Goal: Information Seeking & Learning: Learn about a topic

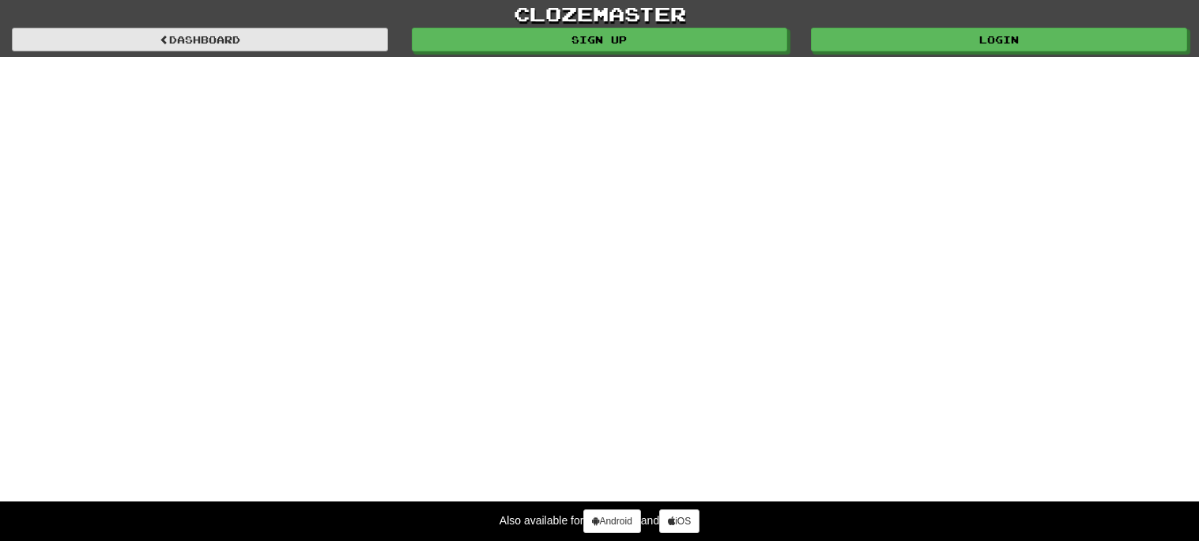
select select "*******"
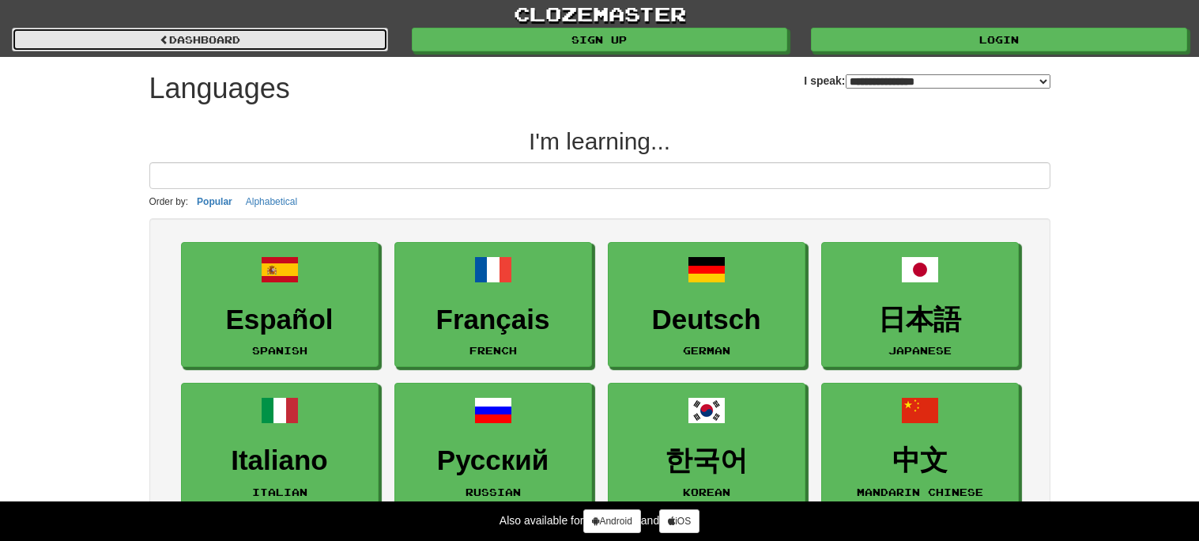
click at [292, 33] on link "dashboard" at bounding box center [200, 40] width 376 height 24
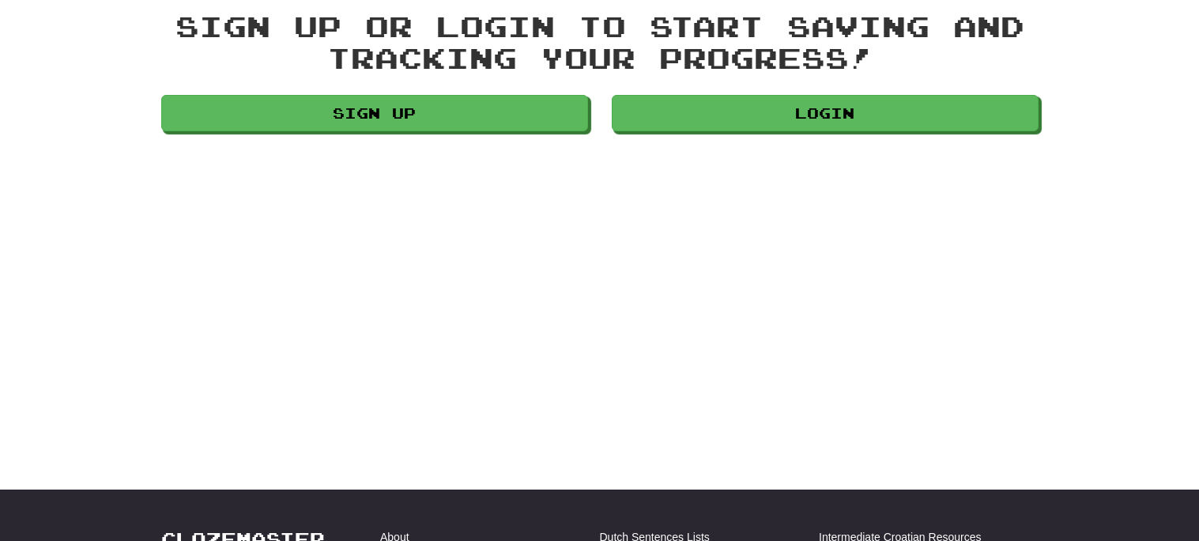
click at [475, 28] on div "clozemaster Languages Sign up Login Languages Sign up or login to start saving …" at bounding box center [599, 23] width 1199 height 229
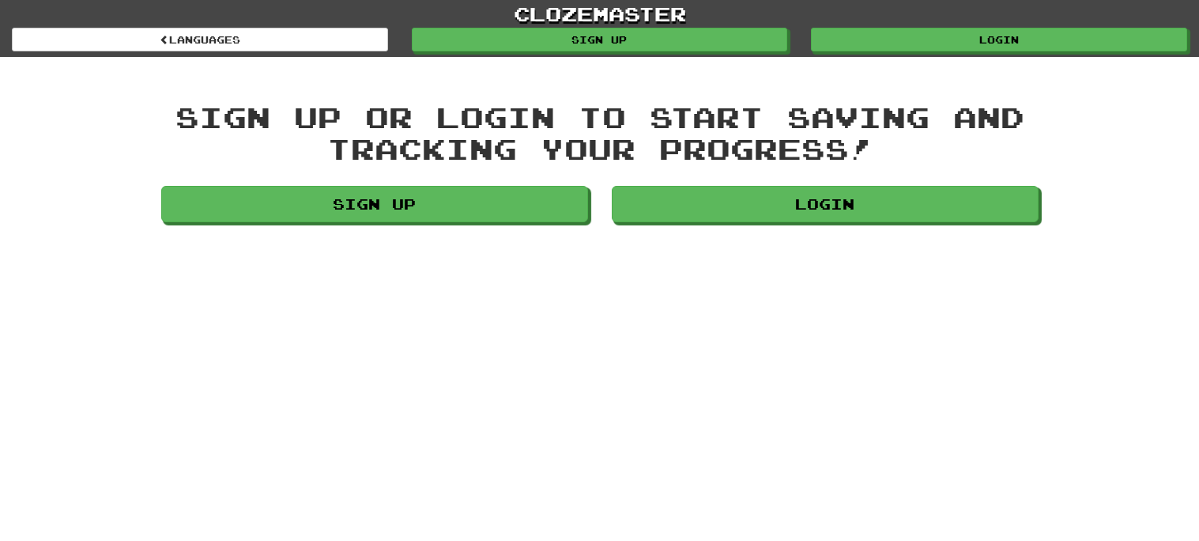
click at [486, 55] on div "clozemaster Languages Sign up Login Languages" at bounding box center [599, 28] width 1175 height 57
click at [227, 28] on div "Languages" at bounding box center [200, 40] width 400 height 24
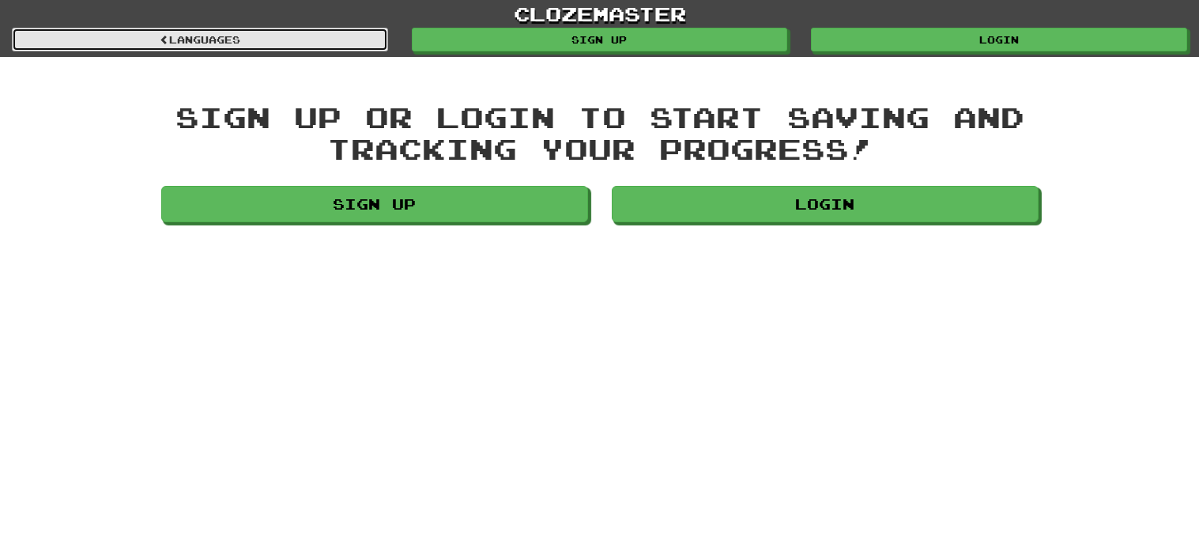
click at [235, 38] on link "Languages" at bounding box center [200, 40] width 376 height 24
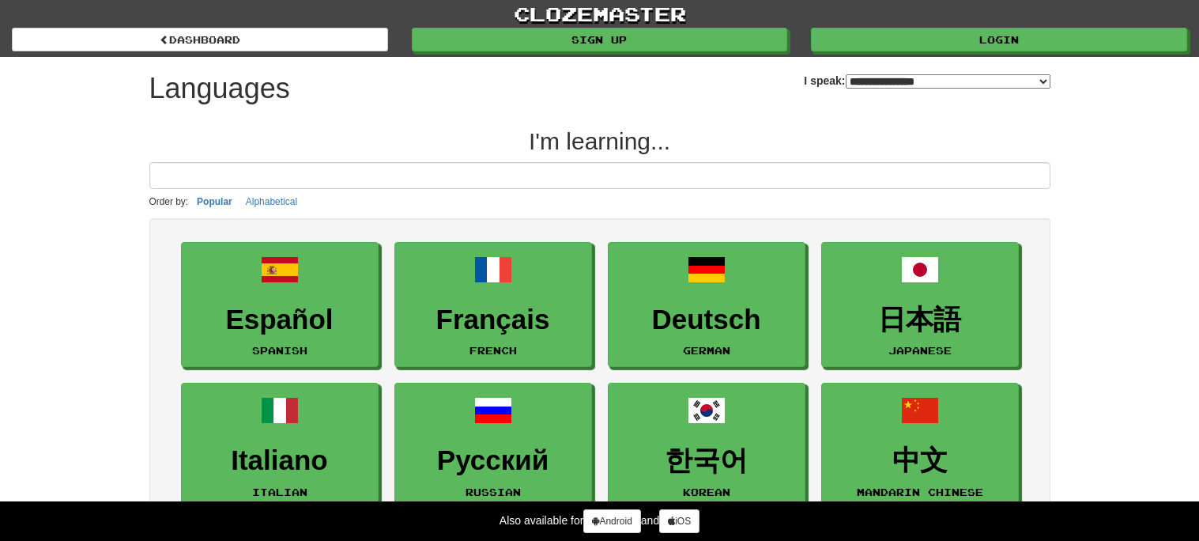
select select "*******"
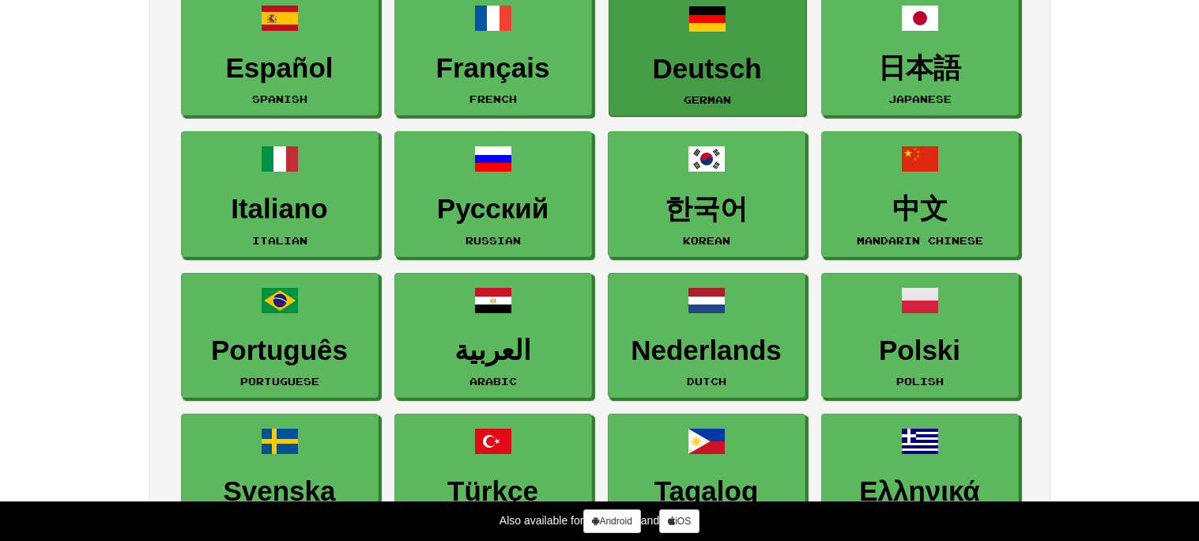
scroll to position [258, 0]
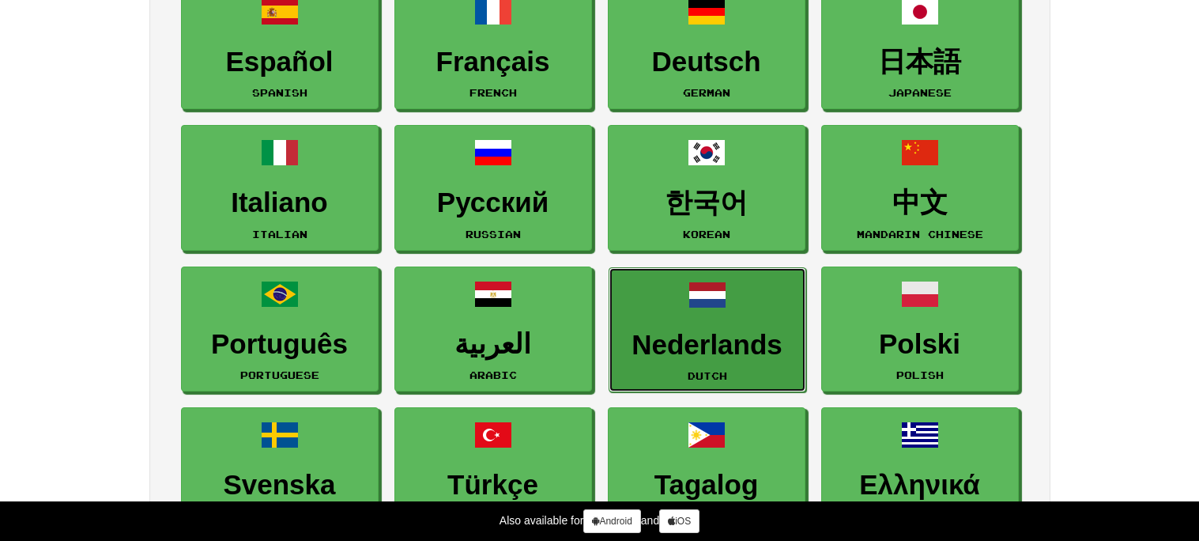
click at [700, 330] on h3 "Nederlands" at bounding box center [707, 345] width 180 height 31
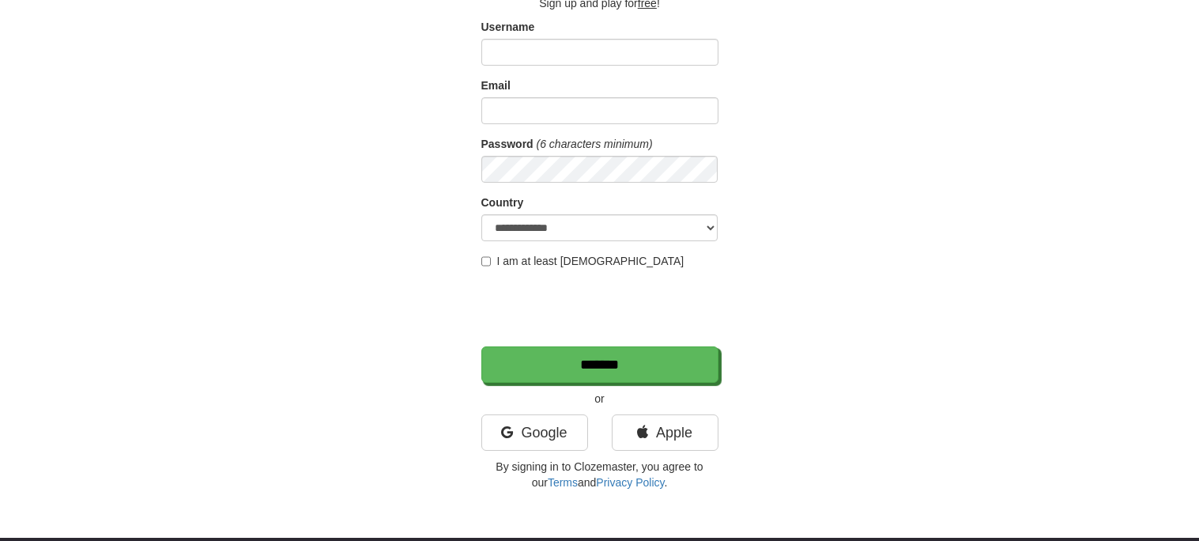
scroll to position [112, 0]
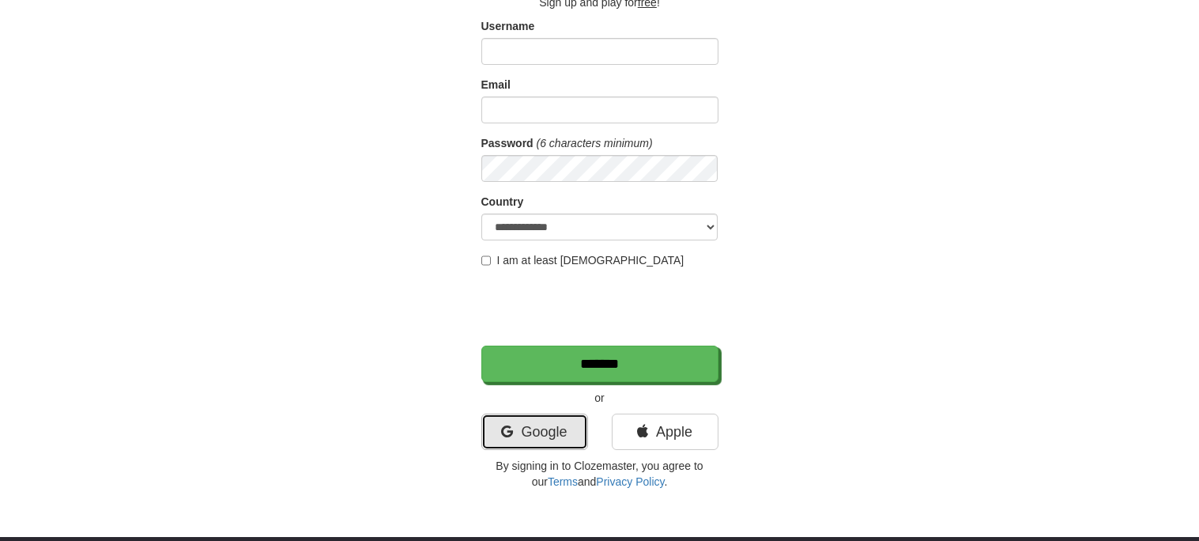
click at [548, 445] on link "Google" at bounding box center [534, 431] width 107 height 36
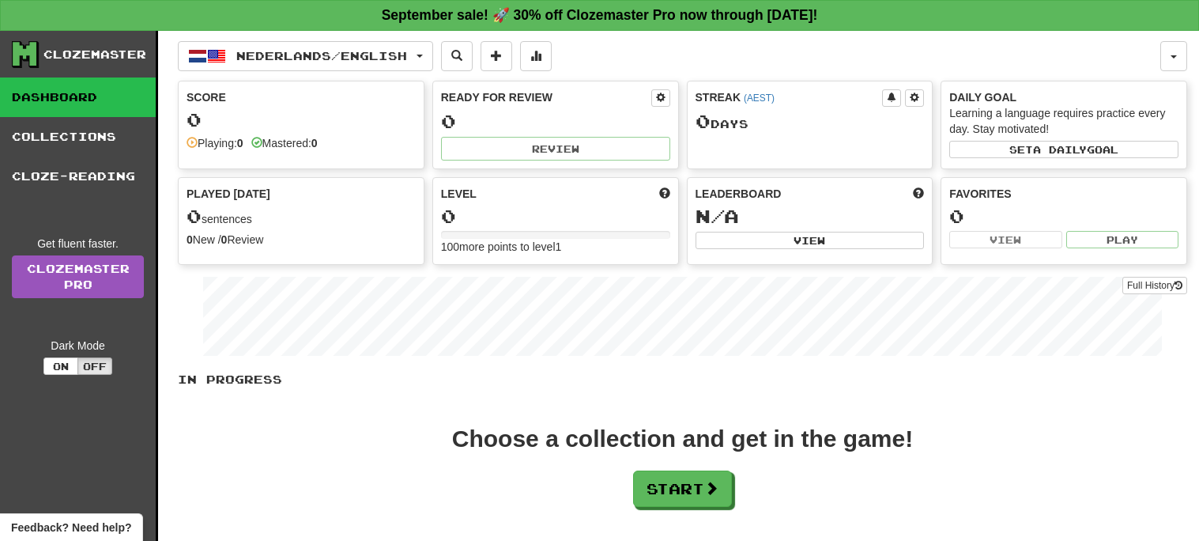
click at [243, 125] on div "0" at bounding box center [301, 120] width 229 height 20
click at [651, 492] on button "Start" at bounding box center [683, 489] width 99 height 36
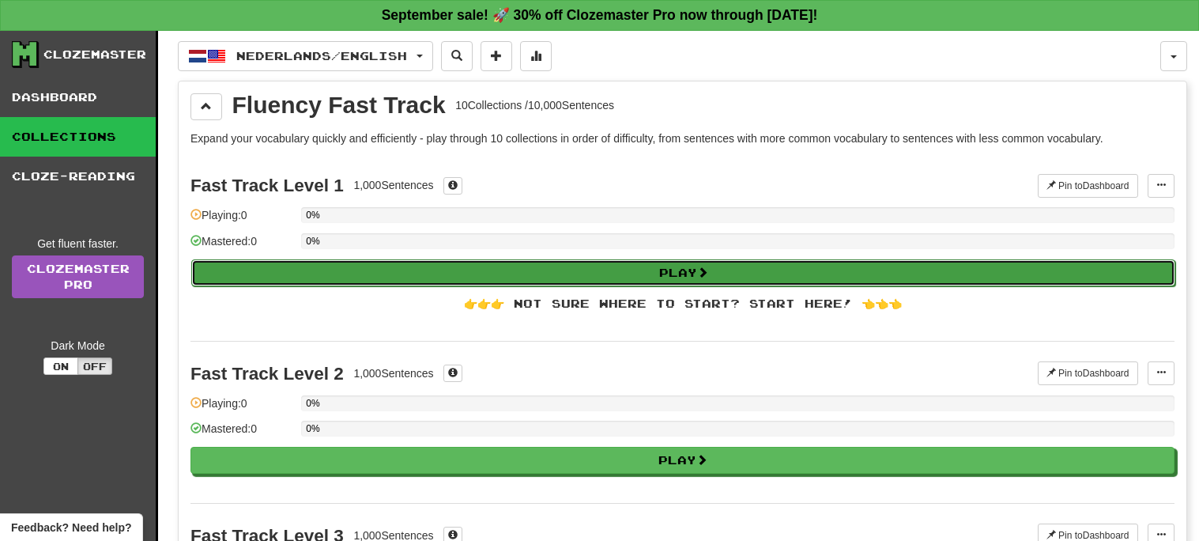
click at [495, 269] on button "Play" at bounding box center [683, 272] width 984 height 27
select select "**"
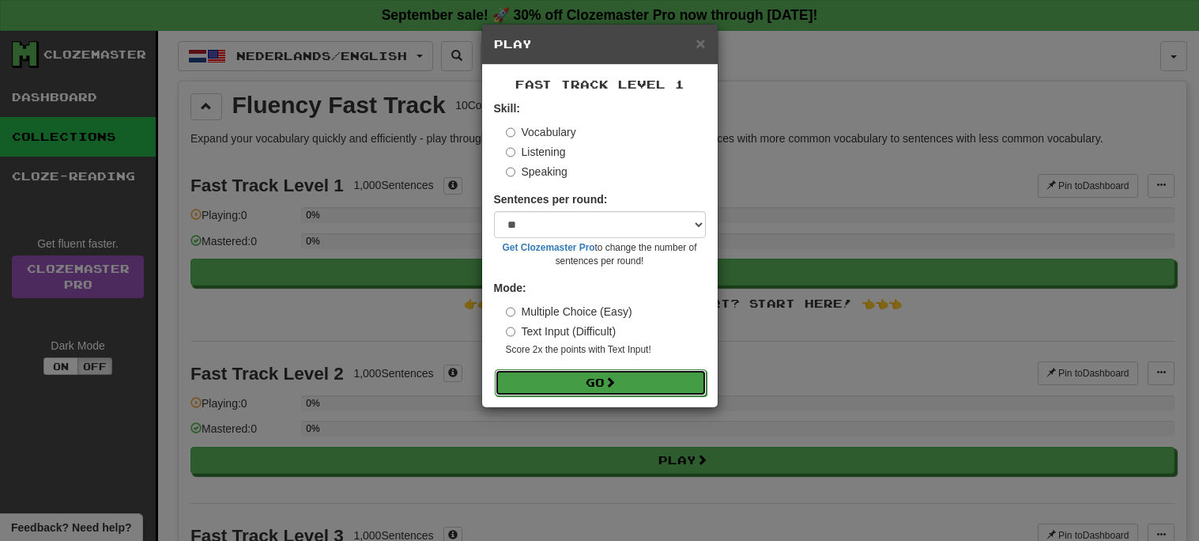
click at [662, 385] on button "Go" at bounding box center [601, 382] width 212 height 27
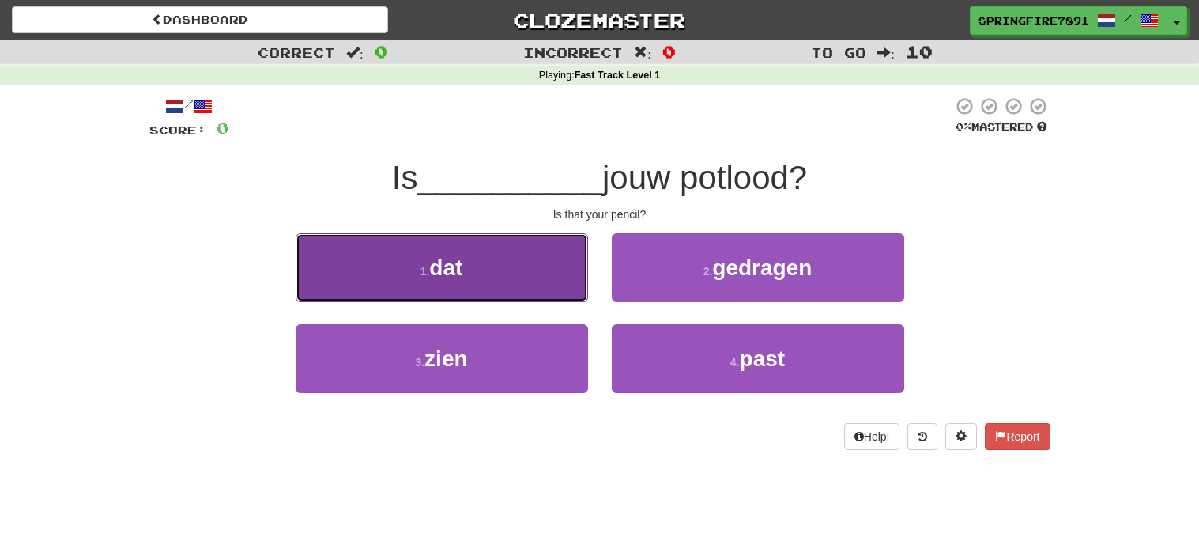
click at [462, 263] on span "dat" at bounding box center [445, 267] width 33 height 25
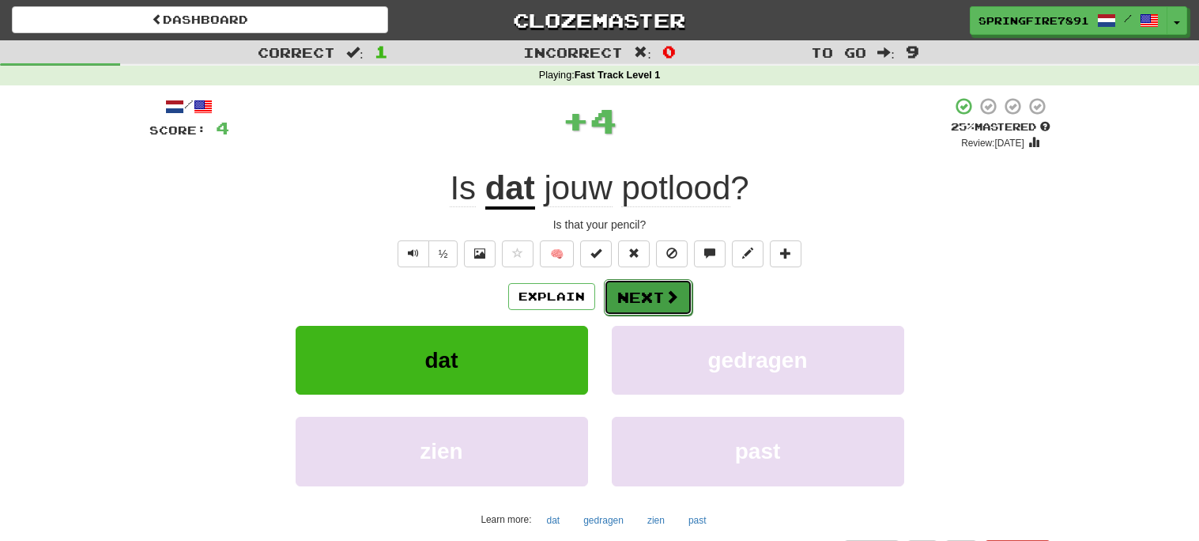
click at [634, 304] on button "Next" at bounding box center [648, 297] width 89 height 36
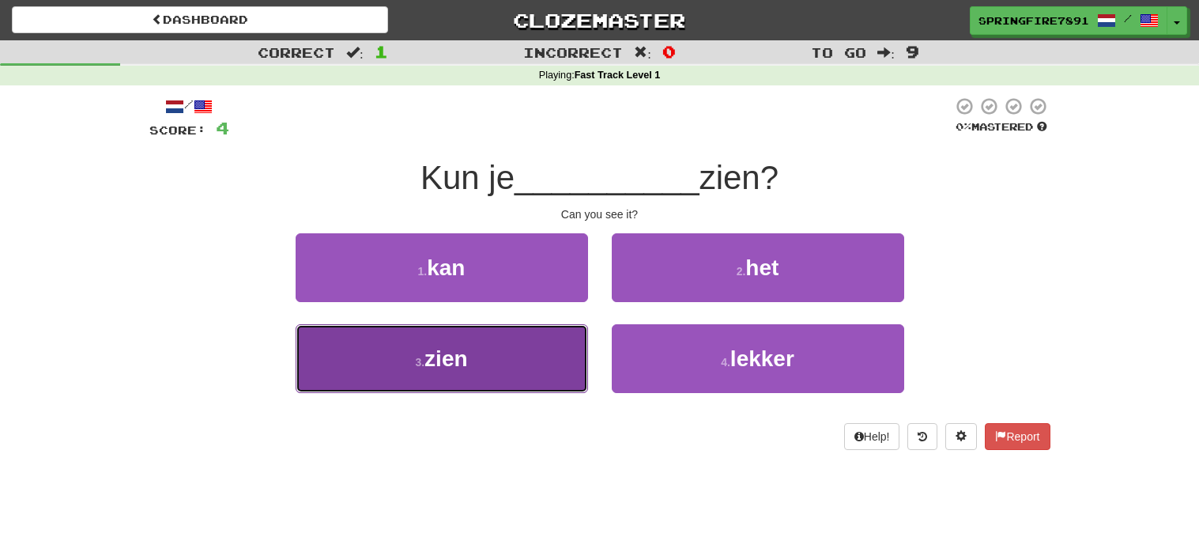
click at [456, 339] on button "3 . zien" at bounding box center [442, 358] width 292 height 69
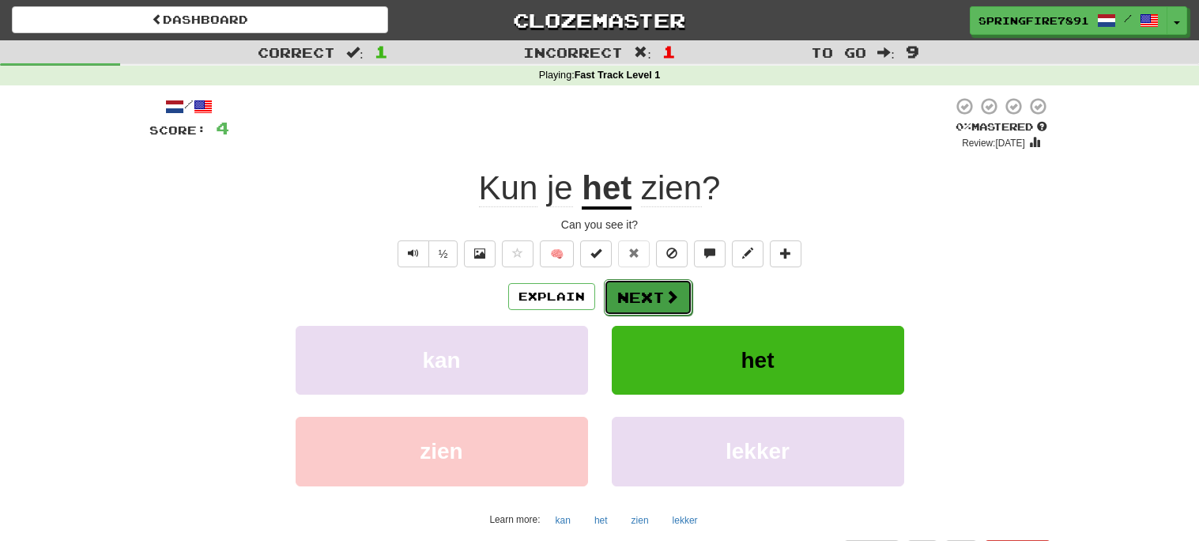
click at [647, 300] on button "Next" at bounding box center [648, 297] width 89 height 36
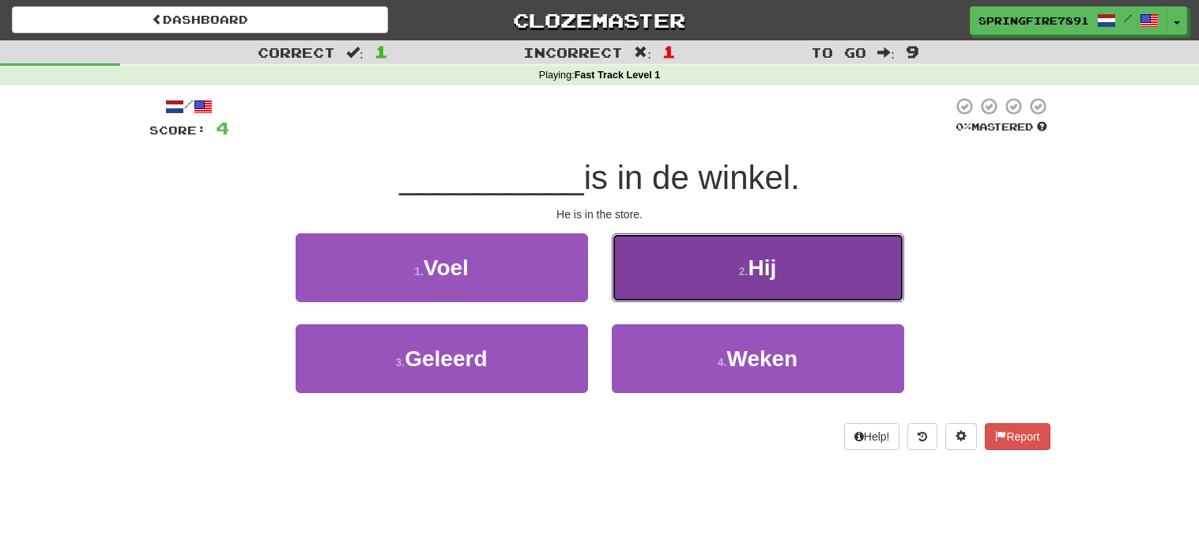
click at [695, 262] on button "2 . Hij" at bounding box center [758, 267] width 292 height 69
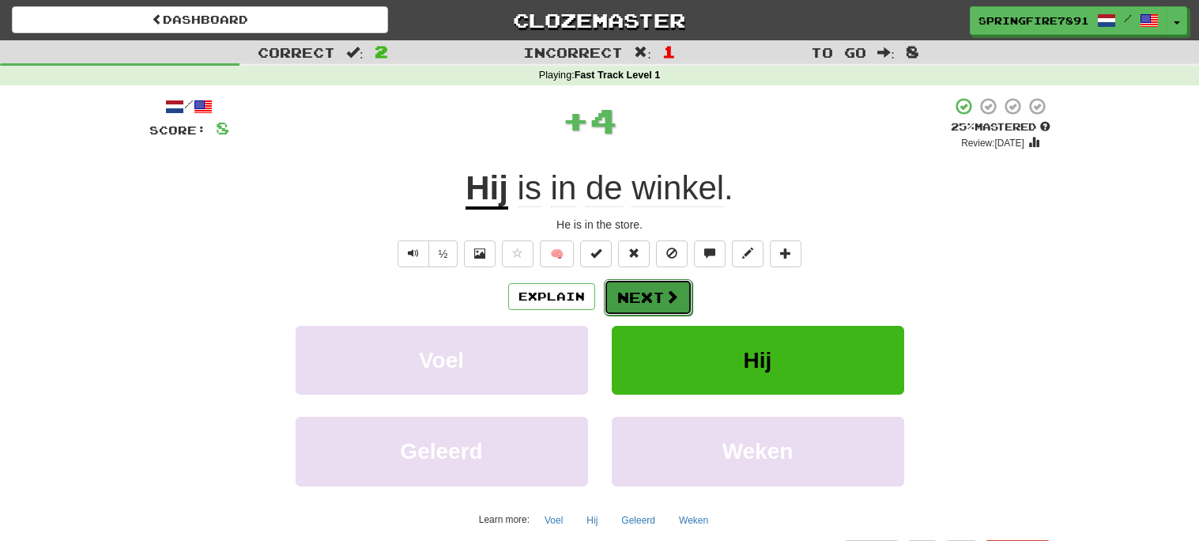
click at [647, 285] on button "Next" at bounding box center [648, 297] width 89 height 36
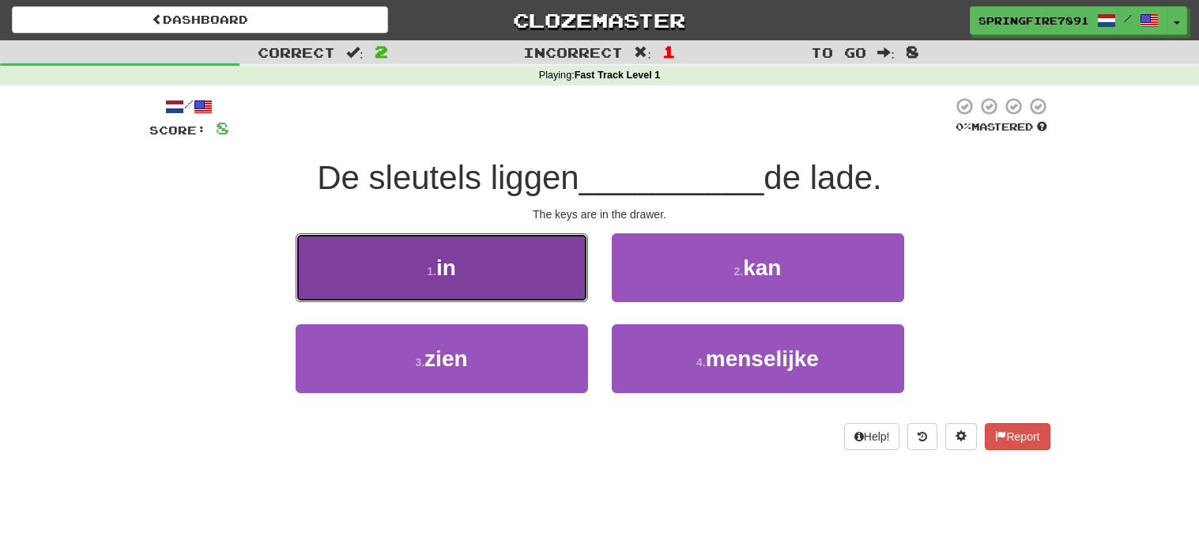
click at [538, 288] on button "1 . in" at bounding box center [442, 267] width 292 height 69
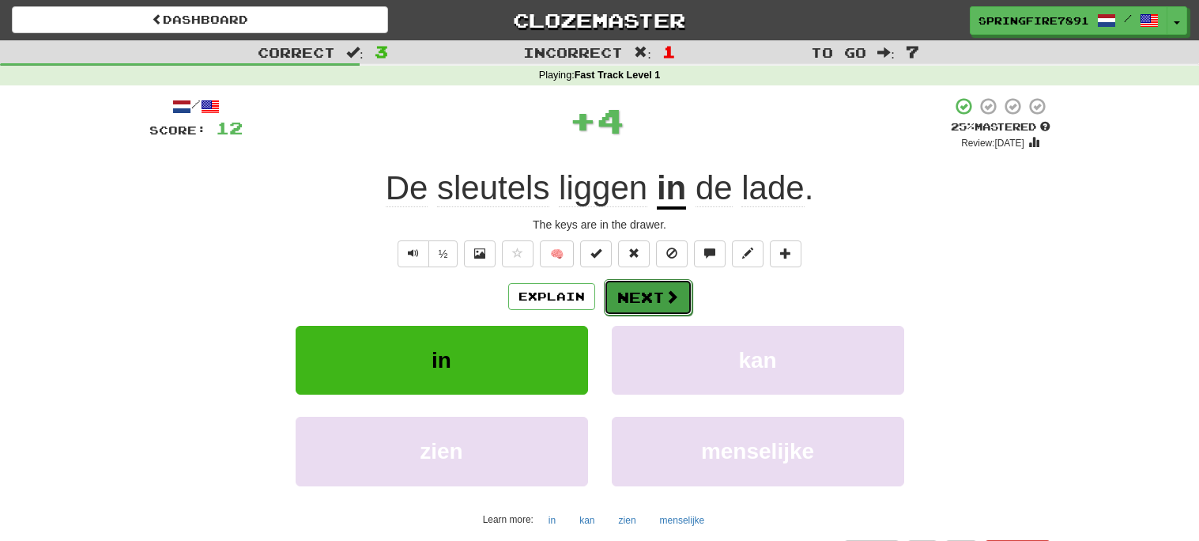
click at [615, 294] on button "Next" at bounding box center [648, 297] width 89 height 36
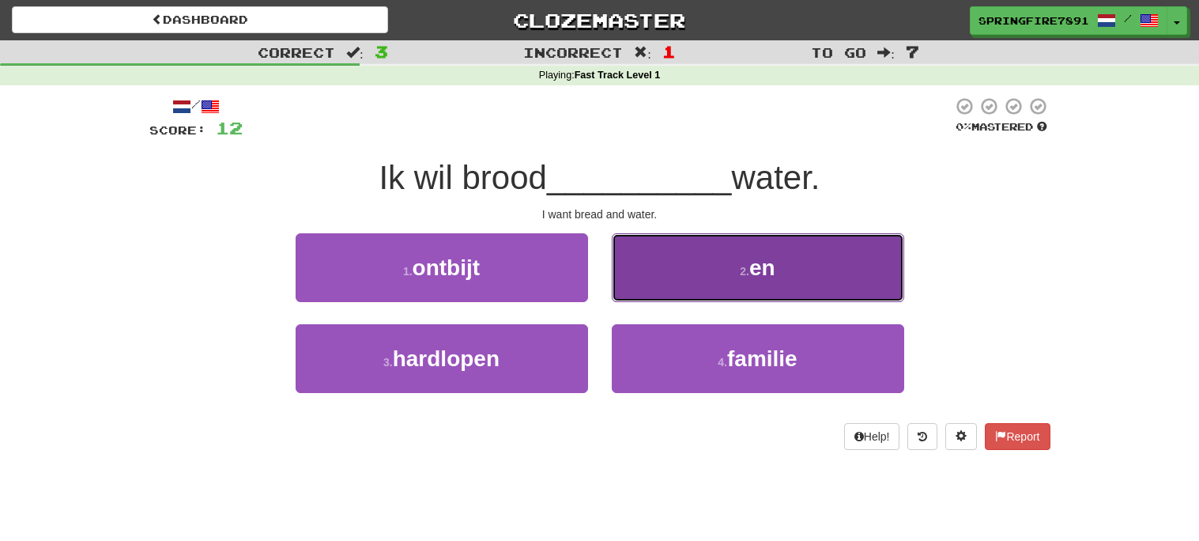
click at [657, 254] on button "2 . en" at bounding box center [758, 267] width 292 height 69
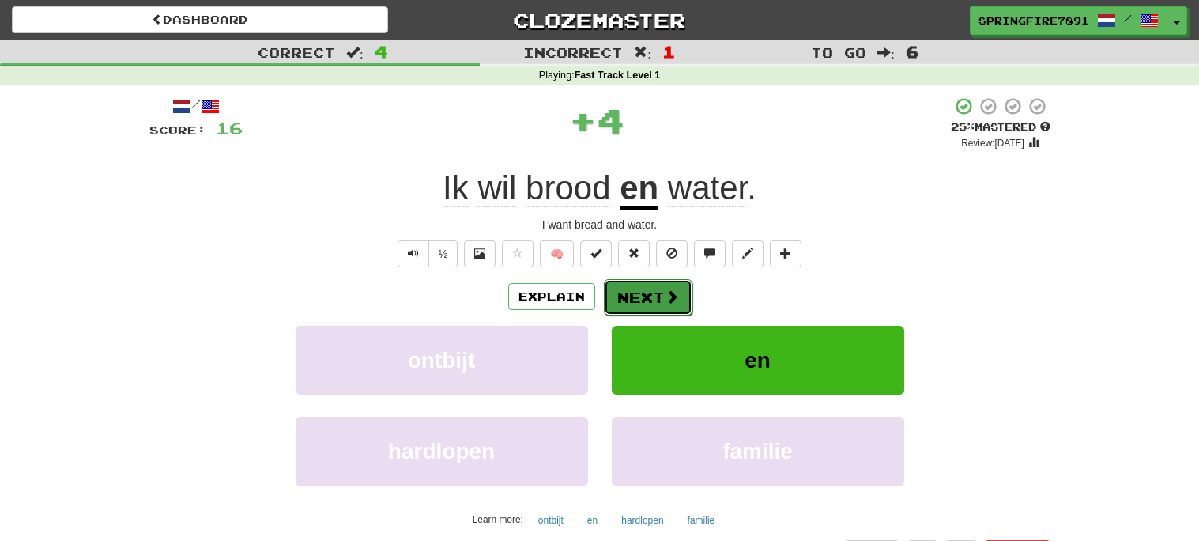
click at [650, 312] on button "Next" at bounding box center [648, 297] width 89 height 36
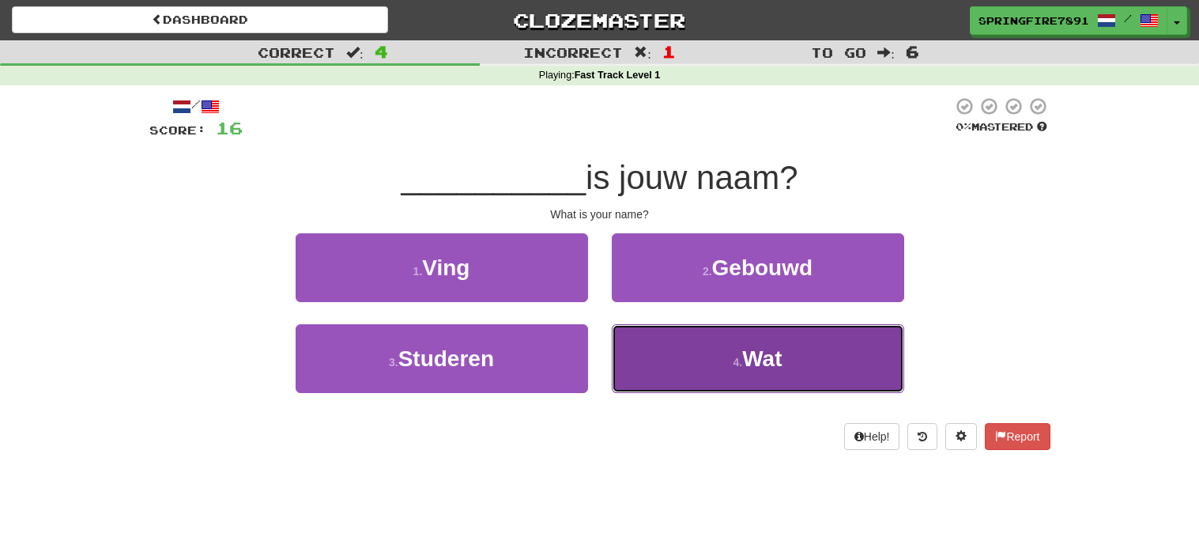
click at [723, 341] on button "4 . Wat" at bounding box center [758, 358] width 292 height 69
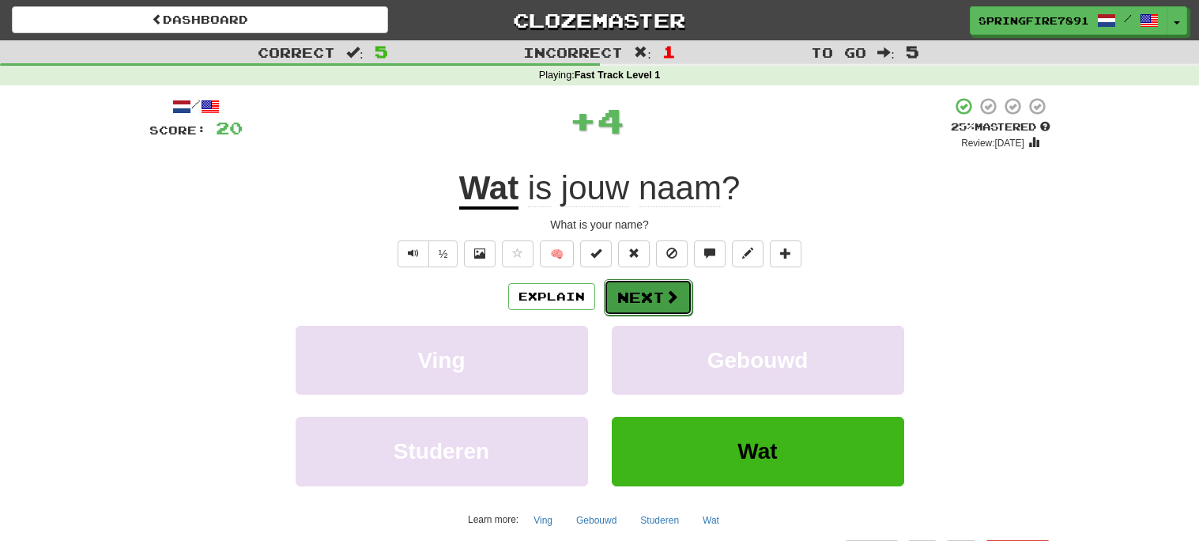
click at [673, 301] on span at bounding box center [672, 296] width 14 height 14
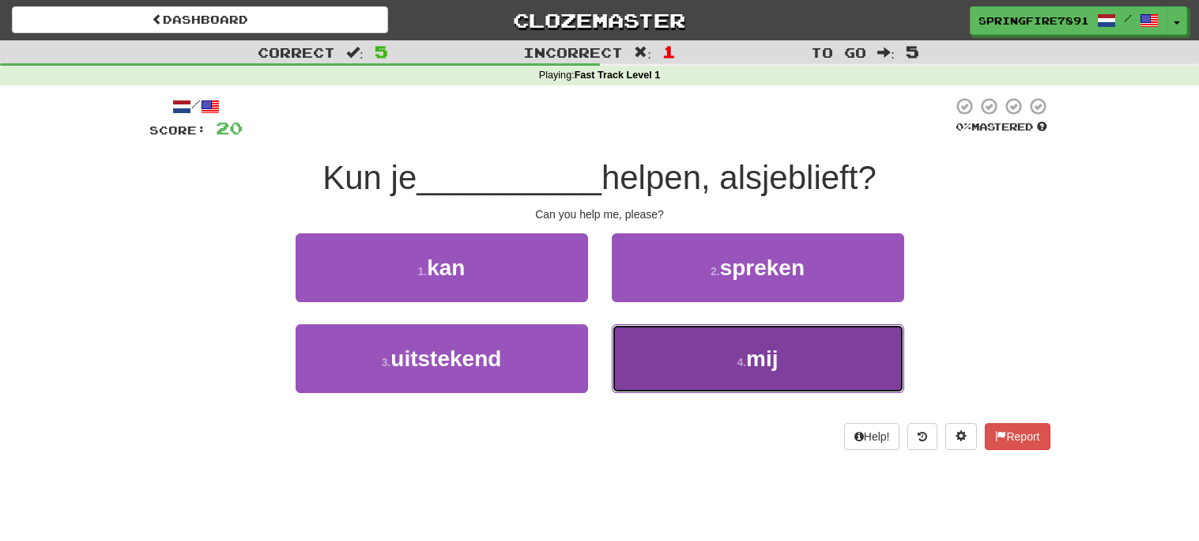
click at [768, 362] on span "mij" at bounding box center [762, 358] width 32 height 25
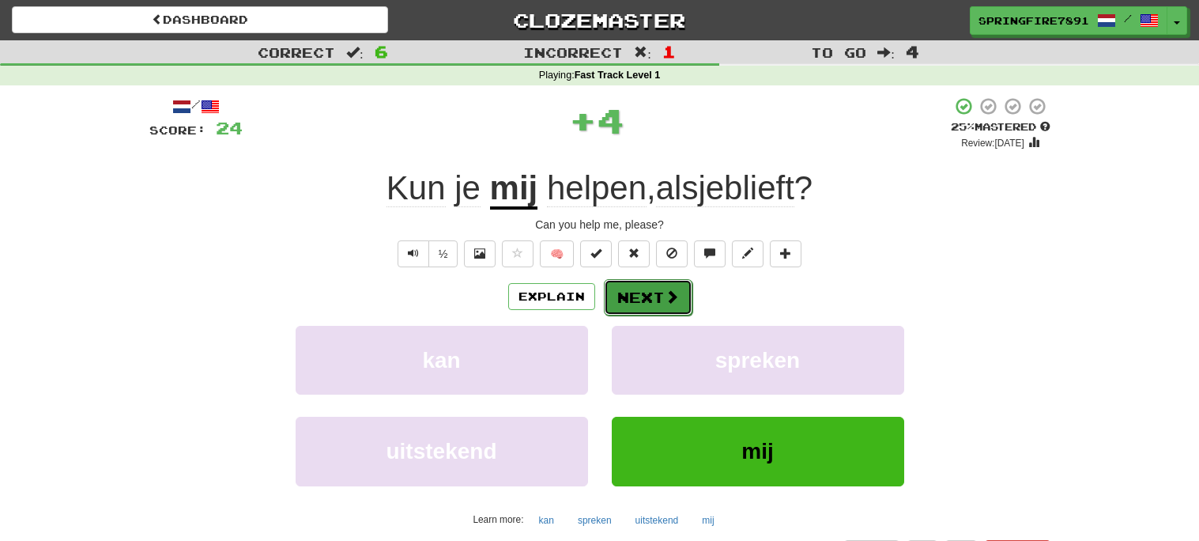
click at [629, 281] on button "Next" at bounding box center [648, 297] width 89 height 36
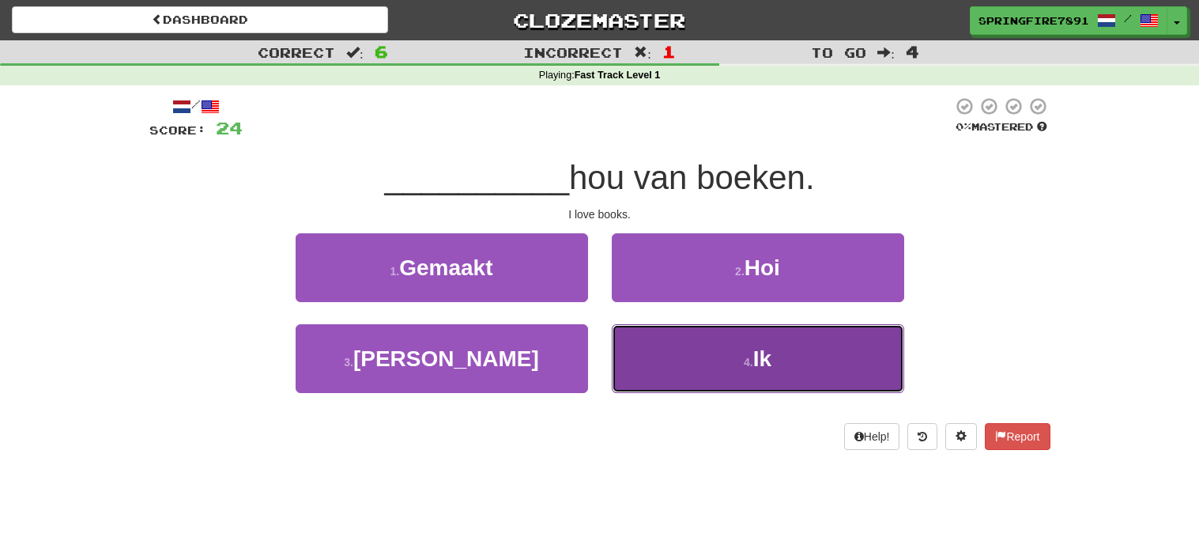
click at [699, 368] on button "4 . Ik" at bounding box center [758, 358] width 292 height 69
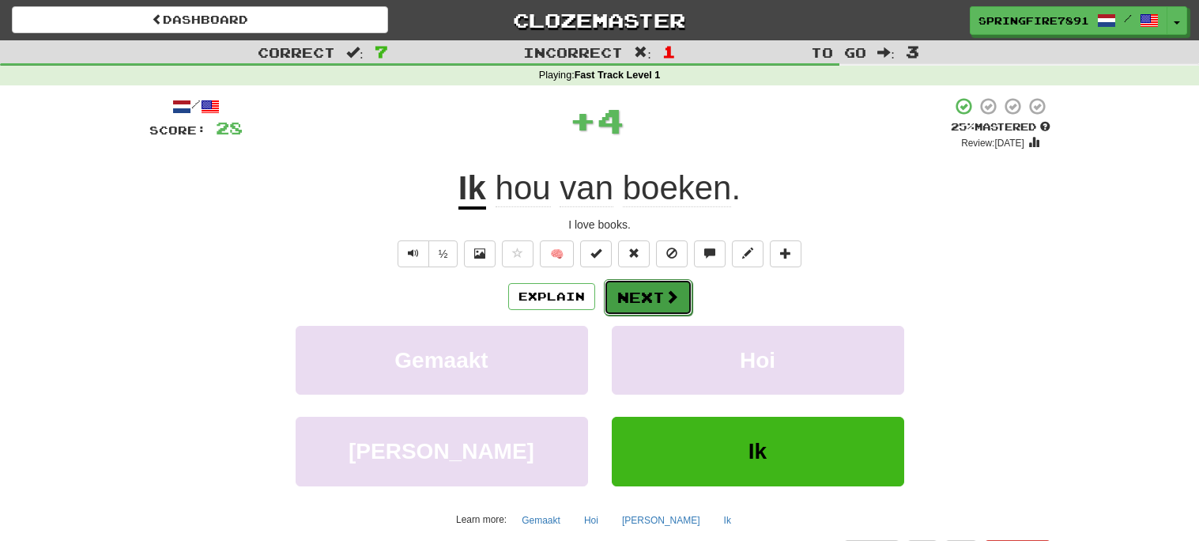
click at [635, 311] on button "Next" at bounding box center [648, 297] width 89 height 36
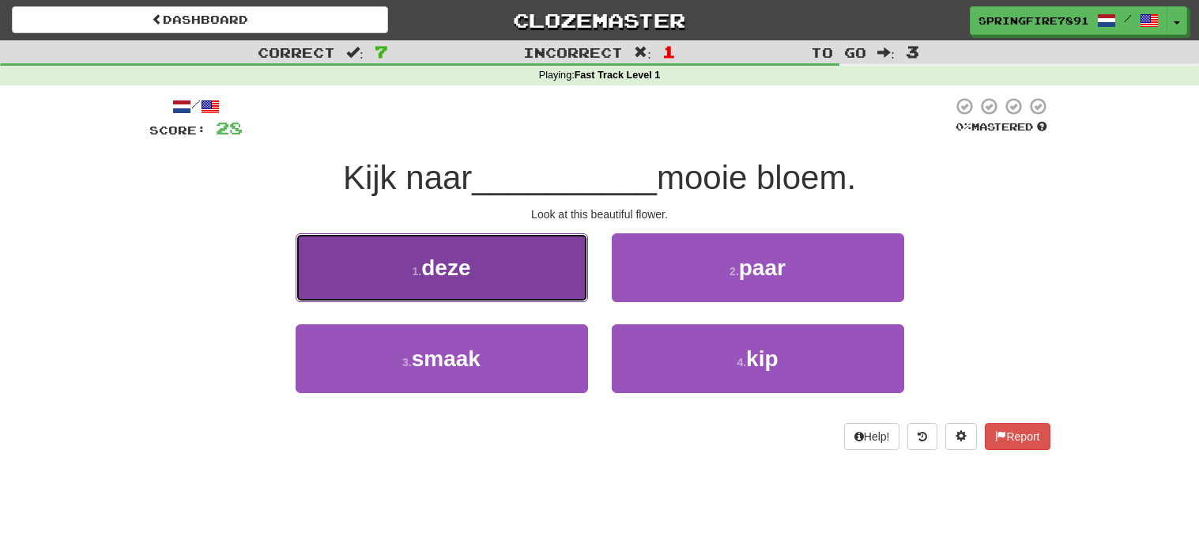
click at [526, 270] on button "1 . deze" at bounding box center [442, 267] width 292 height 69
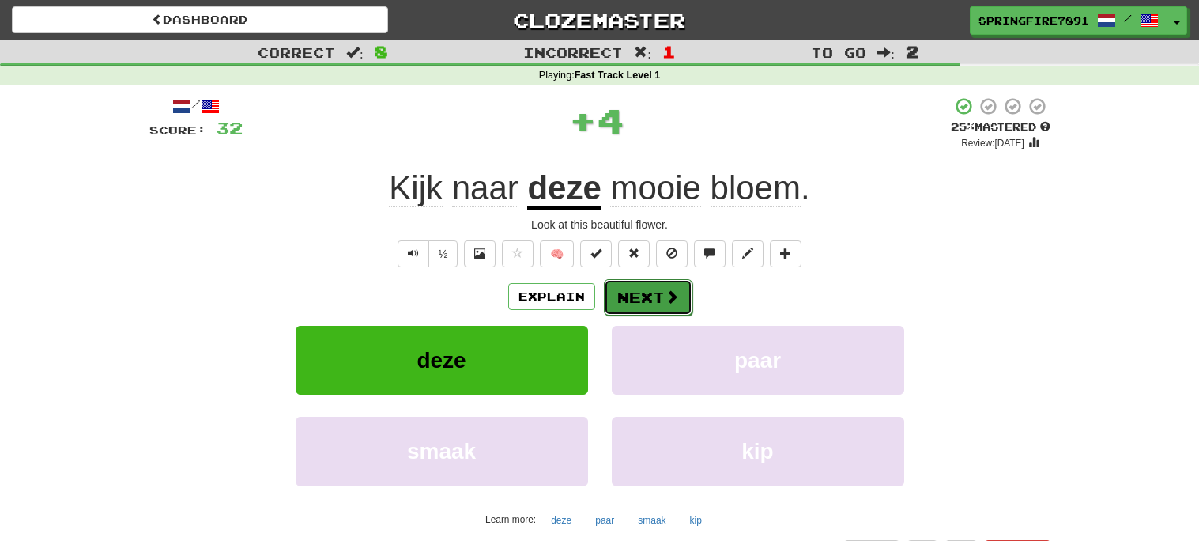
click at [653, 290] on button "Next" at bounding box center [648, 297] width 89 height 36
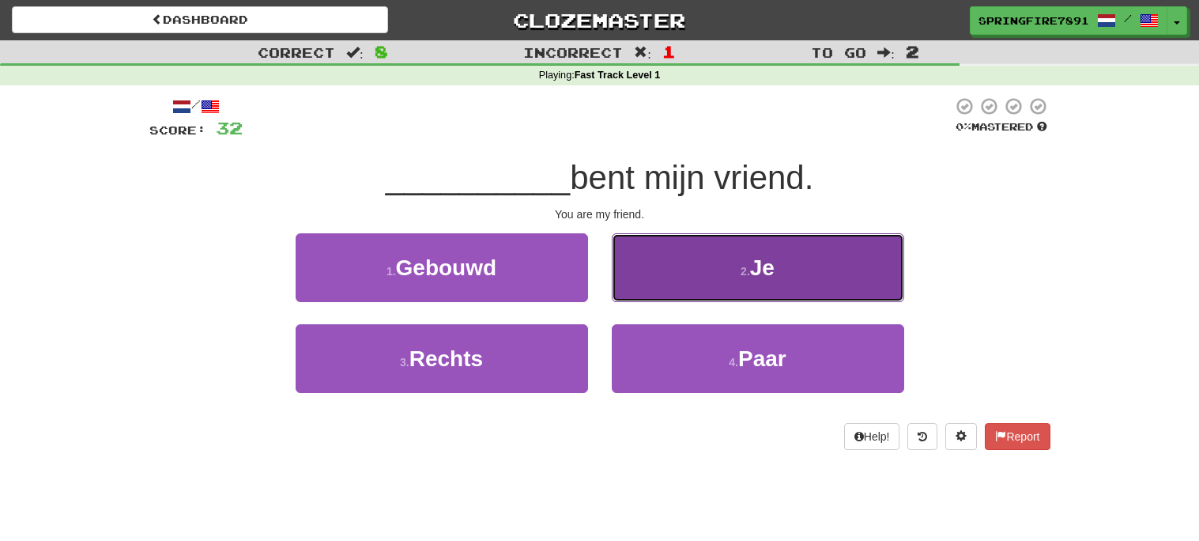
click at [715, 254] on button "2 . Je" at bounding box center [758, 267] width 292 height 69
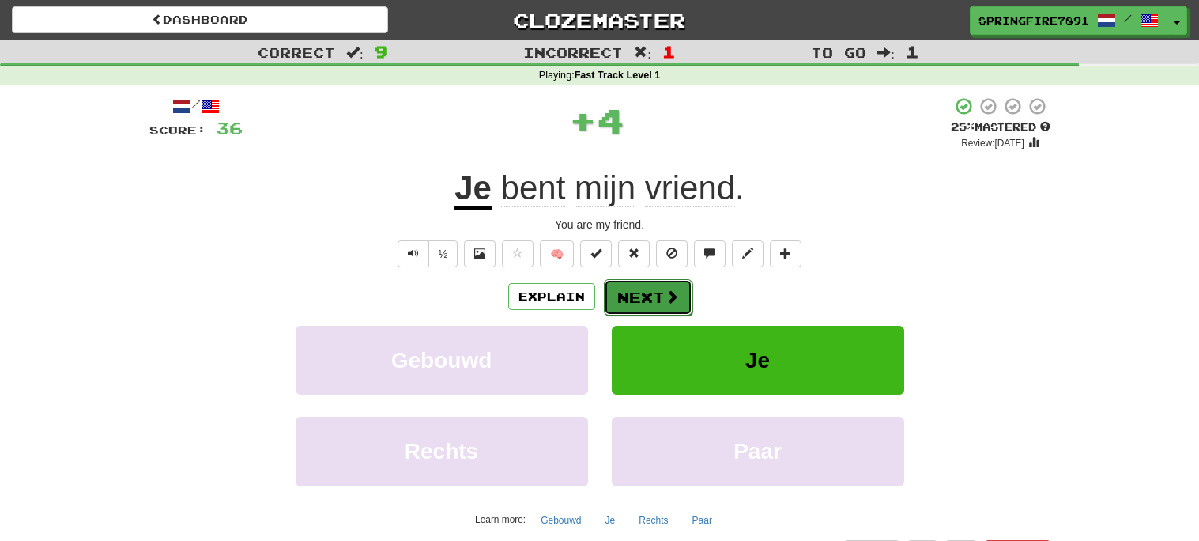
click at [681, 299] on button "Next" at bounding box center [648, 297] width 89 height 36
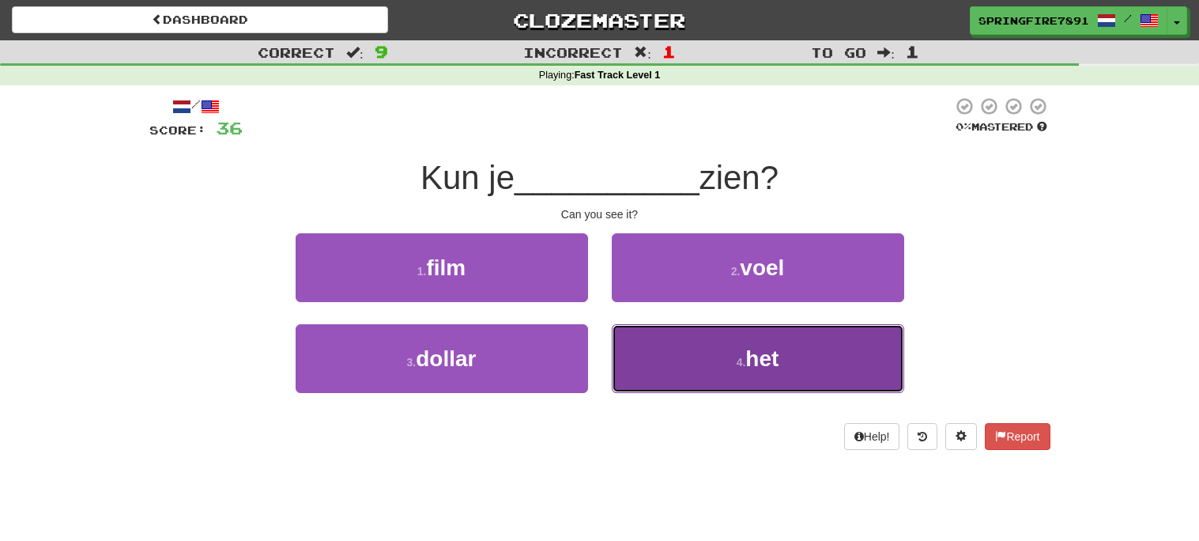
click at [660, 341] on button "4 . het" at bounding box center [758, 358] width 292 height 69
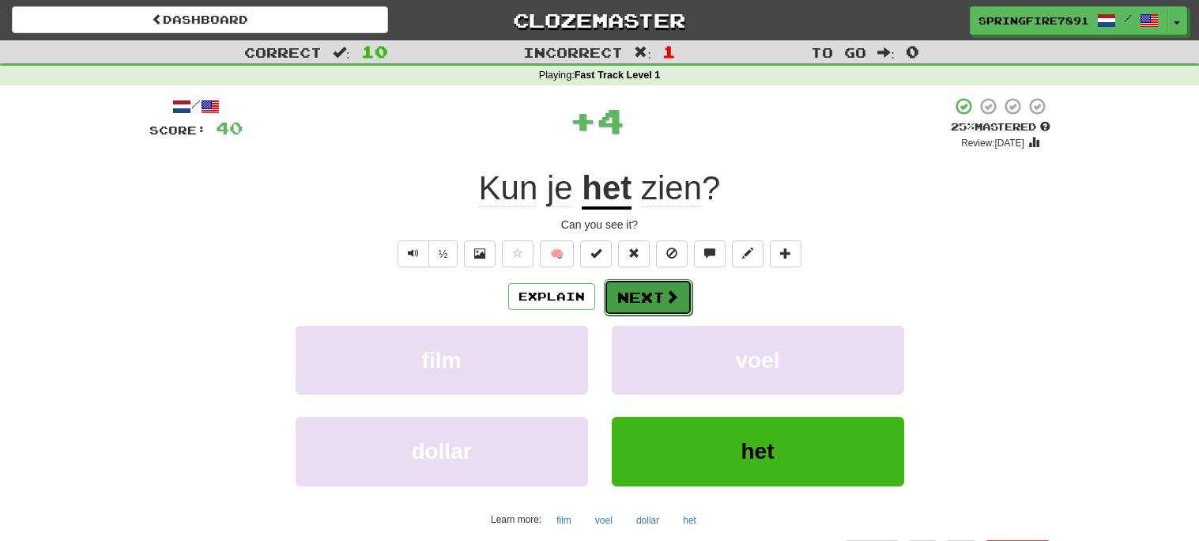
click at [649, 284] on button "Next" at bounding box center [648, 297] width 89 height 36
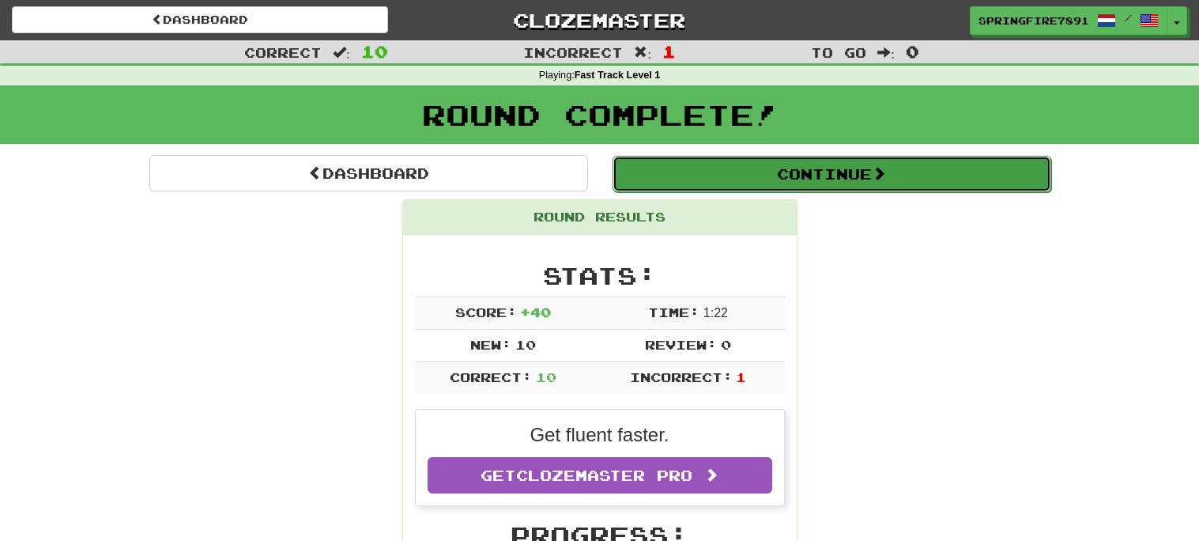
click at [880, 187] on button "Continue" at bounding box center [832, 174] width 439 height 36
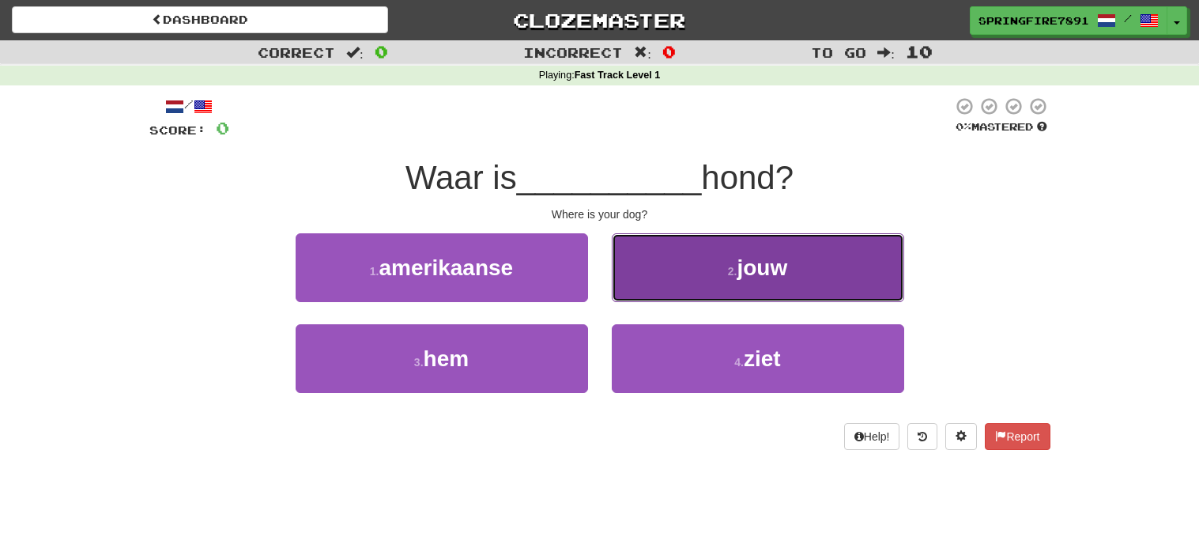
click at [746, 251] on button "2 . jouw" at bounding box center [758, 267] width 292 height 69
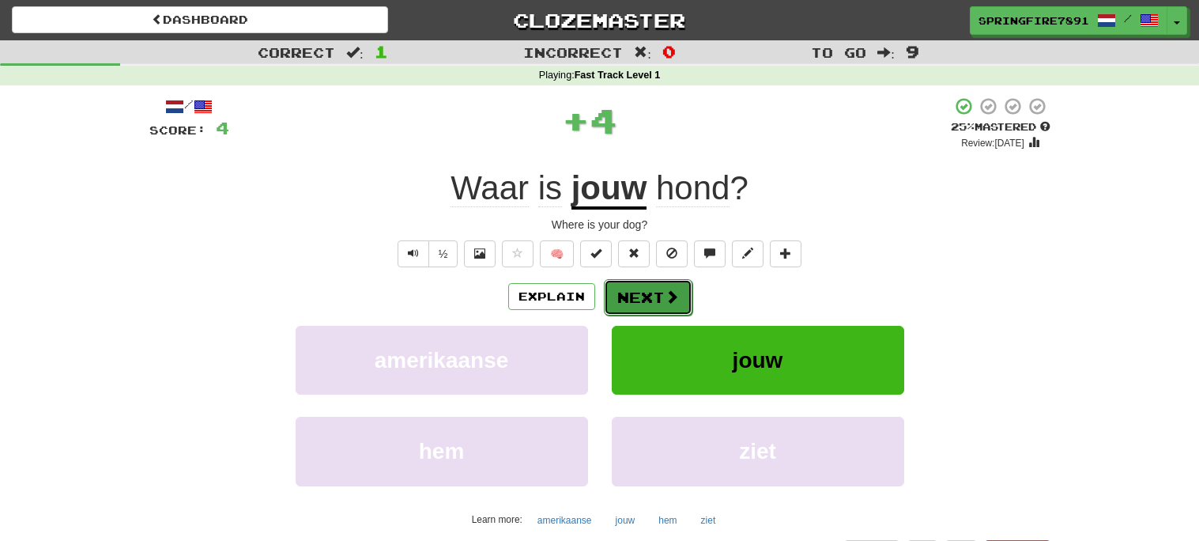
click at [638, 307] on button "Next" at bounding box center [648, 297] width 89 height 36
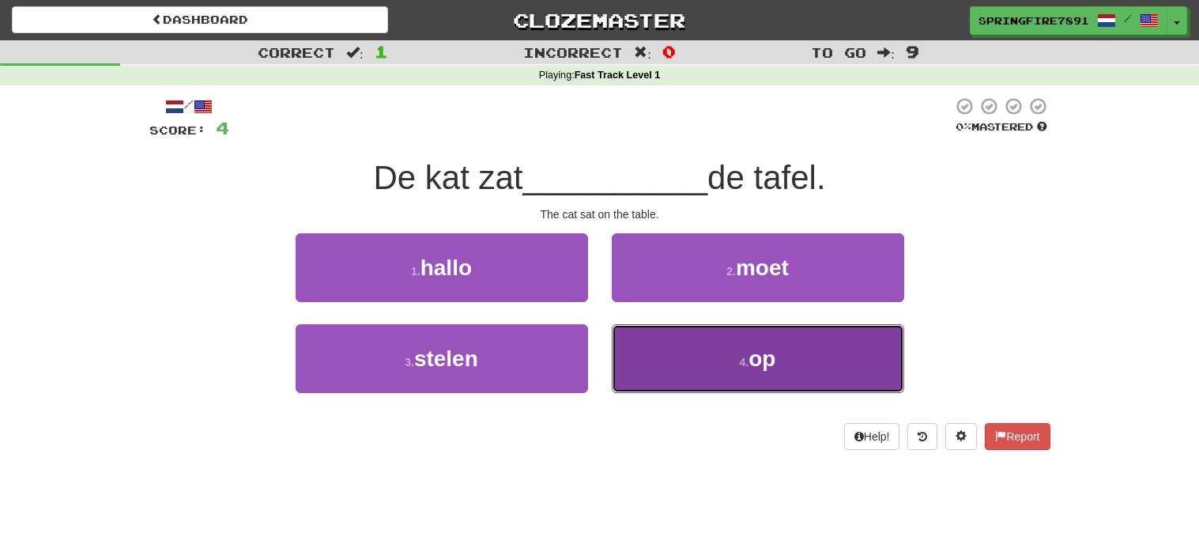
click at [726, 355] on button "4 . op" at bounding box center [758, 358] width 292 height 69
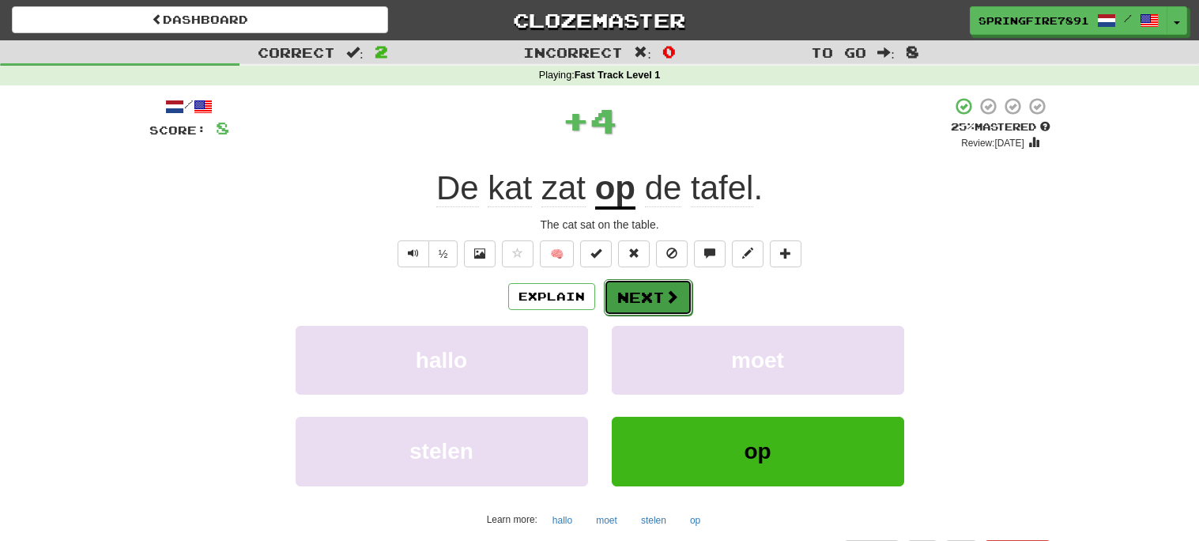
click at [660, 292] on button "Next" at bounding box center [648, 297] width 89 height 36
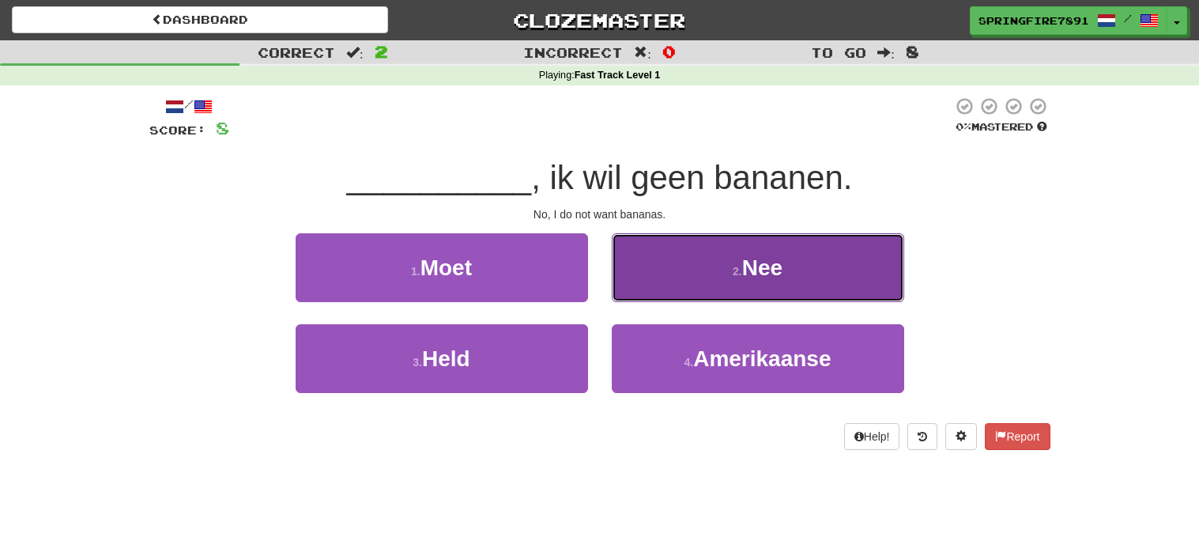
click at [641, 238] on button "2 . Nee" at bounding box center [758, 267] width 292 height 69
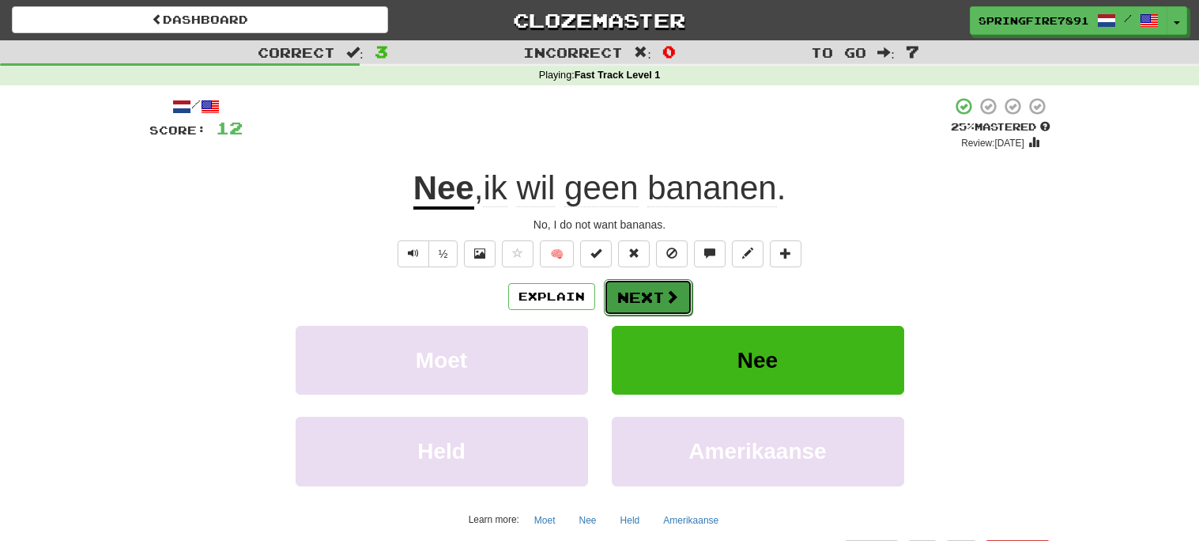
click at [655, 304] on button "Next" at bounding box center [648, 297] width 89 height 36
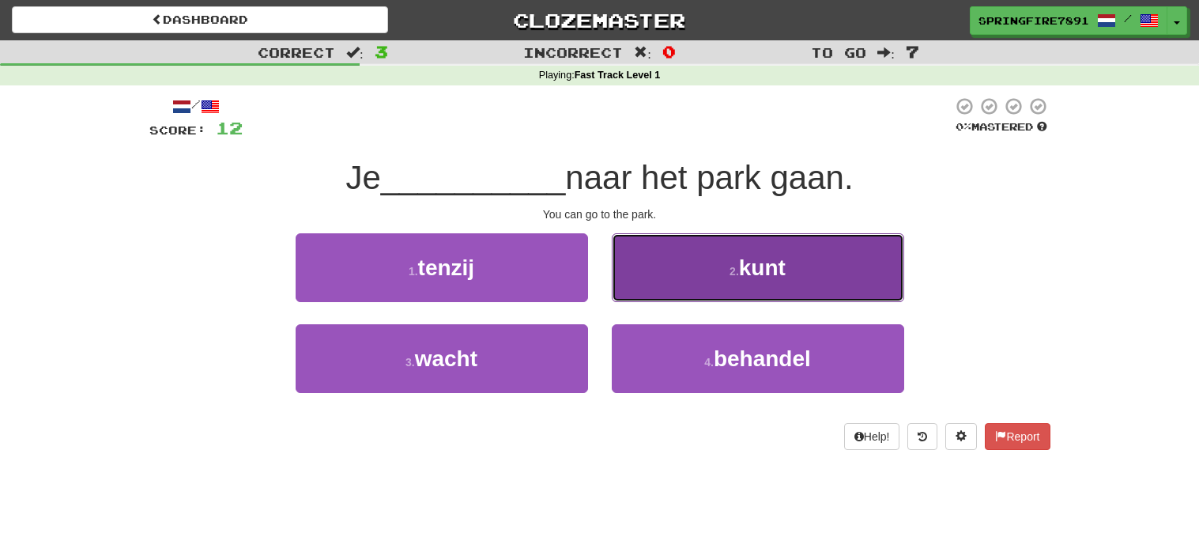
click at [792, 259] on button "2 . kunt" at bounding box center [758, 267] width 292 height 69
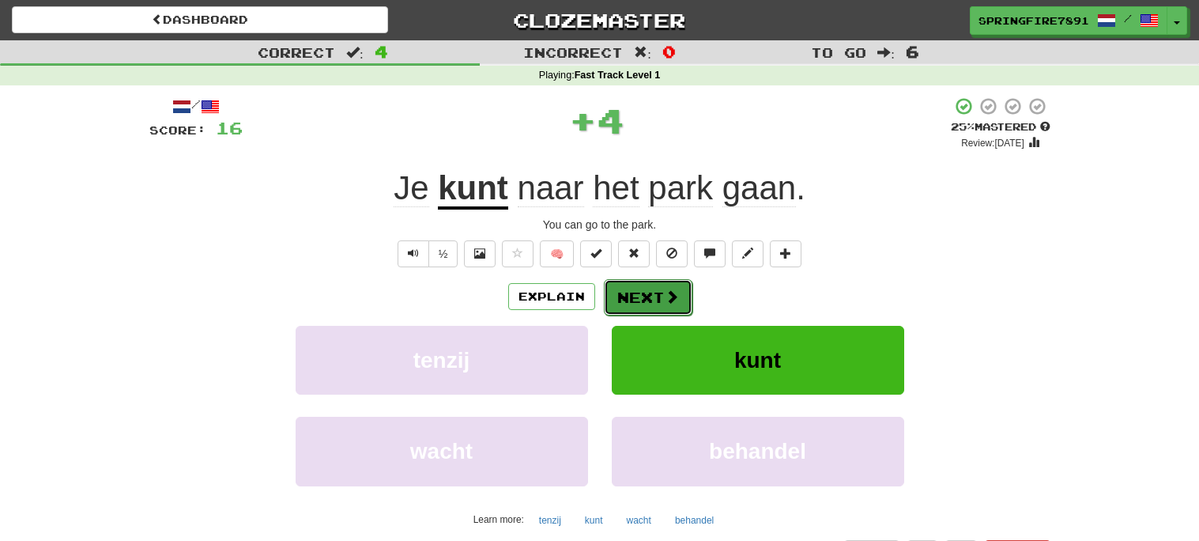
click at [662, 289] on button "Next" at bounding box center [648, 297] width 89 height 36
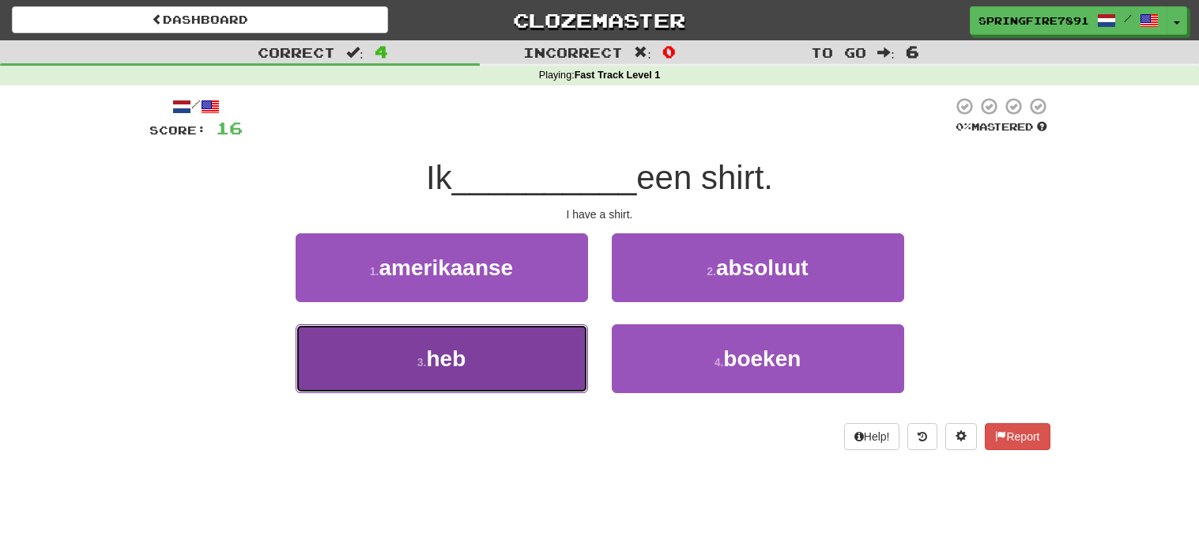
click at [493, 380] on button "3 . heb" at bounding box center [442, 358] width 292 height 69
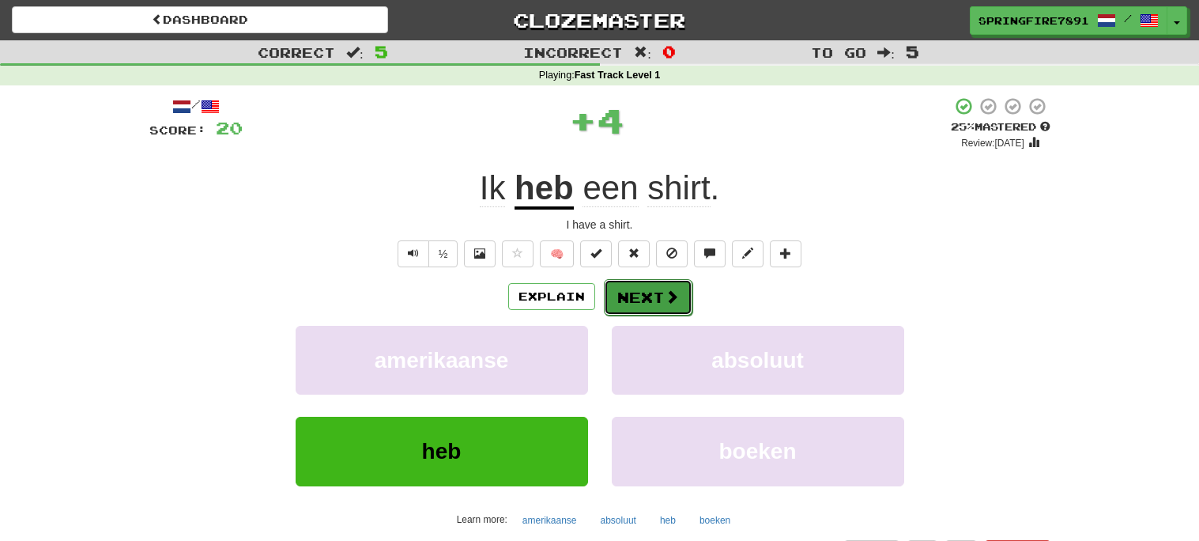
click at [618, 307] on button "Next" at bounding box center [648, 297] width 89 height 36
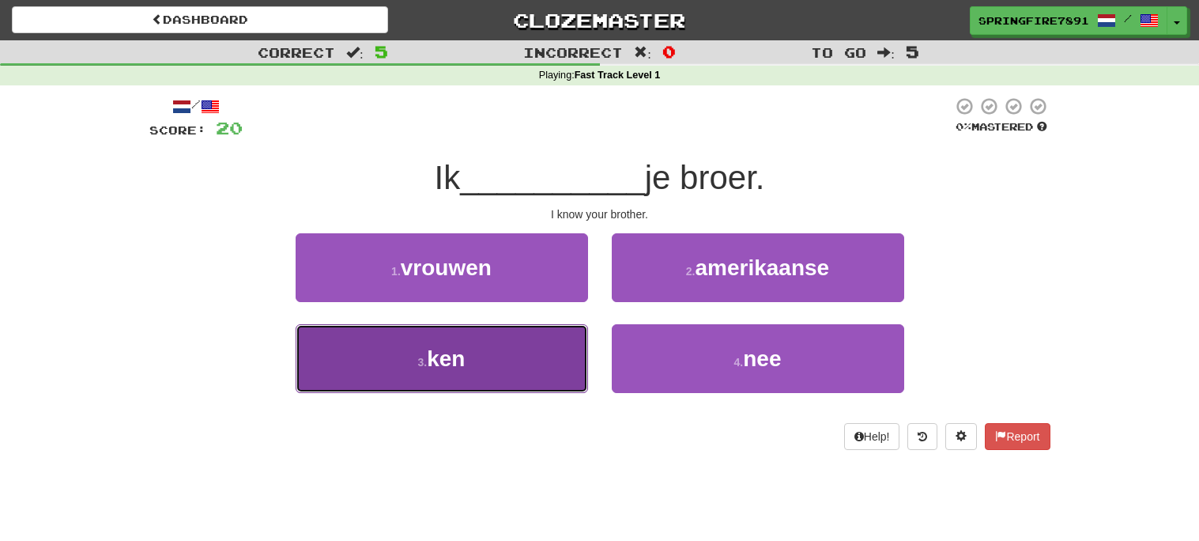
click at [448, 381] on button "3 . ken" at bounding box center [442, 358] width 292 height 69
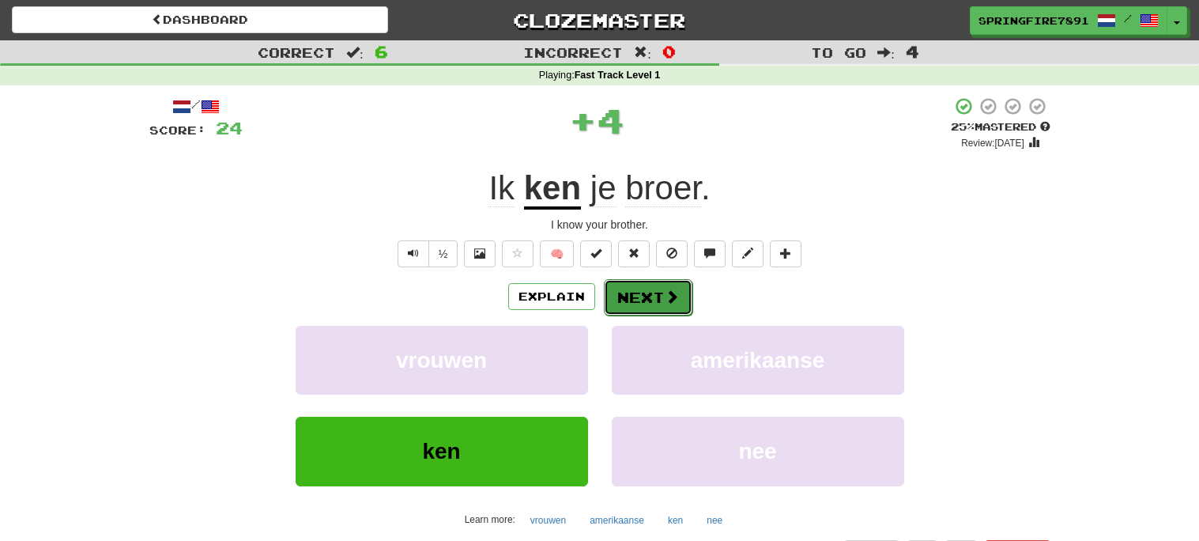
click at [648, 291] on button "Next" at bounding box center [648, 297] width 89 height 36
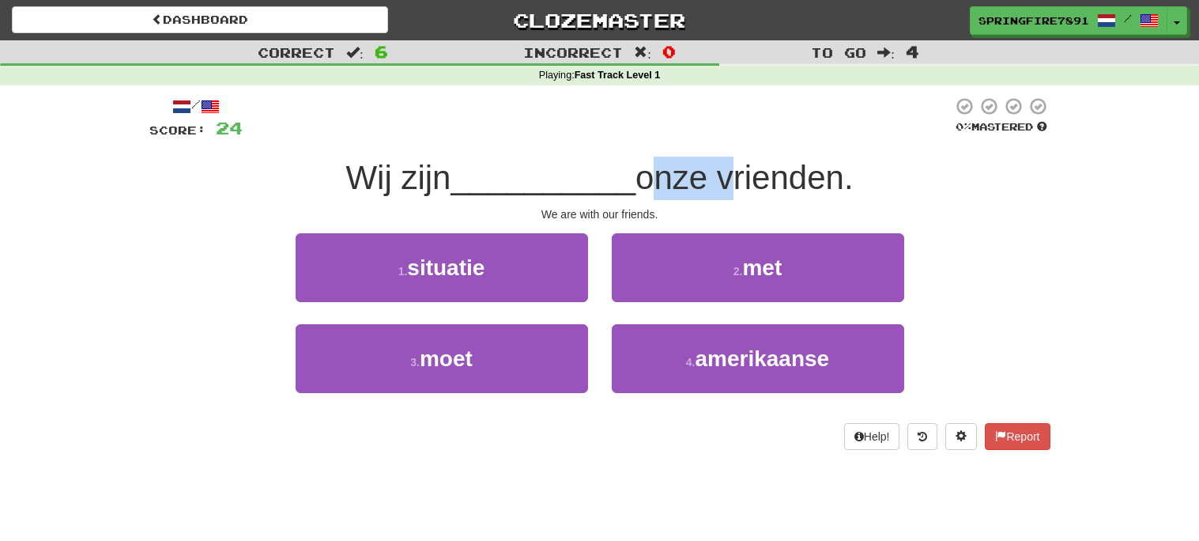
drag, startPoint x: 645, startPoint y: 176, endPoint x: 733, endPoint y: 177, distance: 87.7
click at [733, 177] on span "onze vrienden." at bounding box center [745, 177] width 218 height 37
drag, startPoint x: 733, startPoint y: 177, endPoint x: 858, endPoint y: 190, distance: 125.5
click at [854, 190] on span "onze vrienden." at bounding box center [745, 177] width 218 height 37
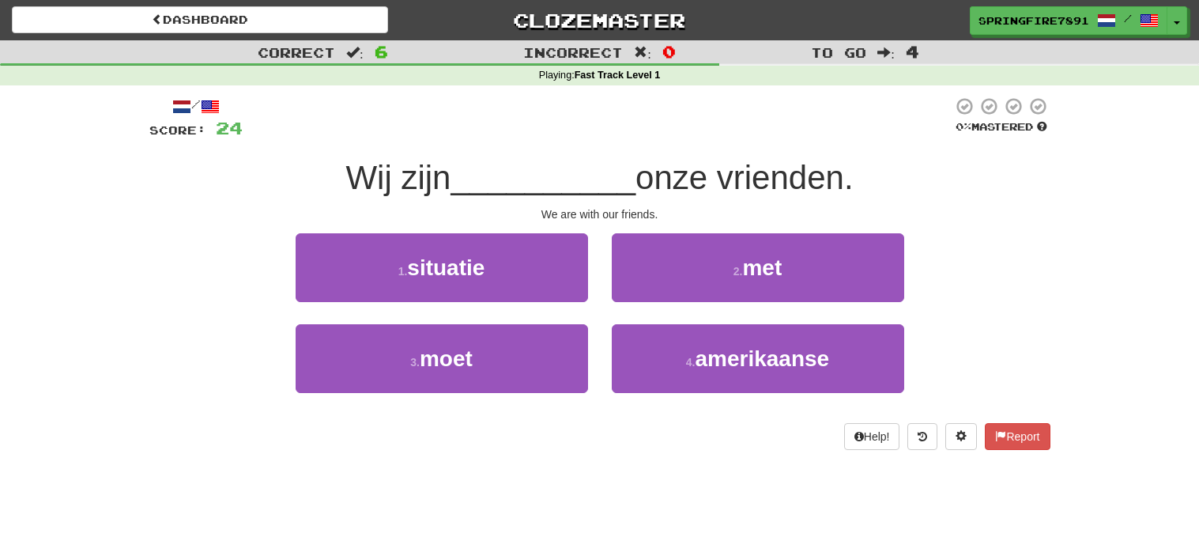
click at [697, 162] on span "onze vrienden." at bounding box center [745, 177] width 218 height 37
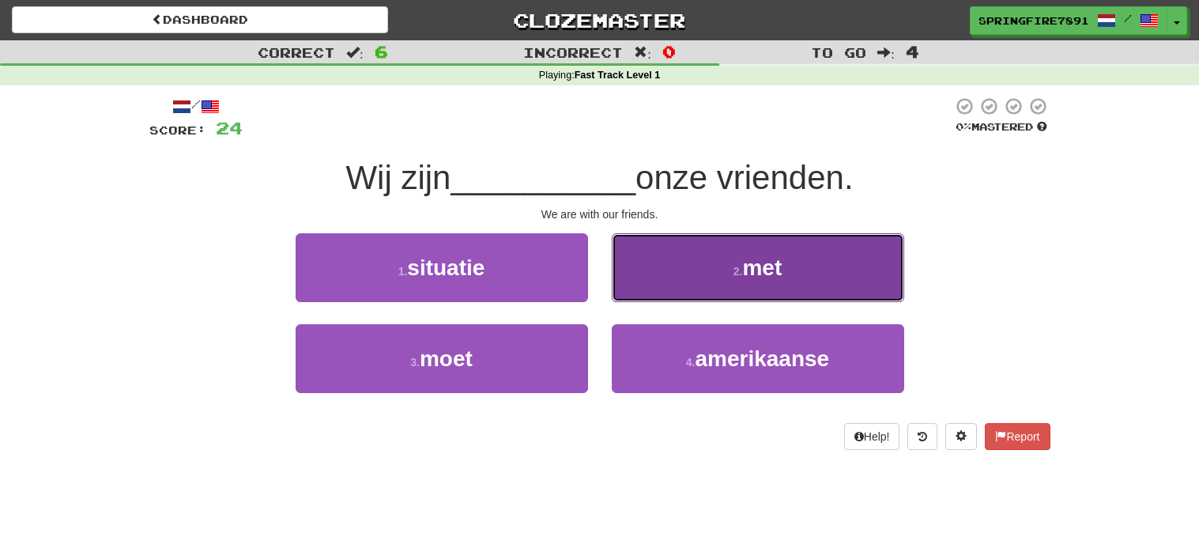
click at [738, 251] on button "2 . met" at bounding box center [758, 267] width 292 height 69
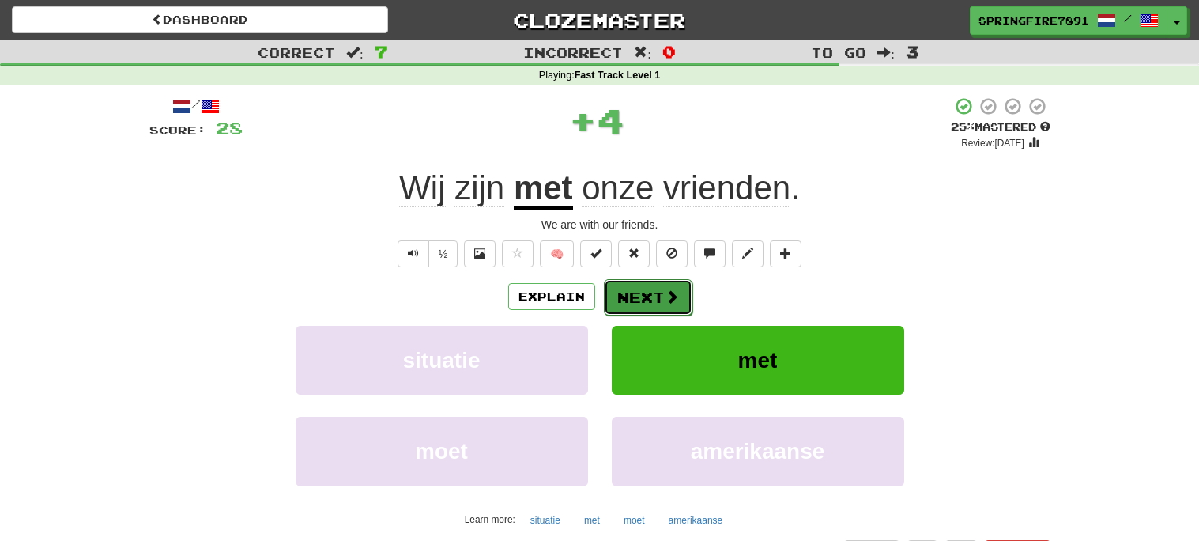
click at [669, 298] on span at bounding box center [672, 296] width 14 height 14
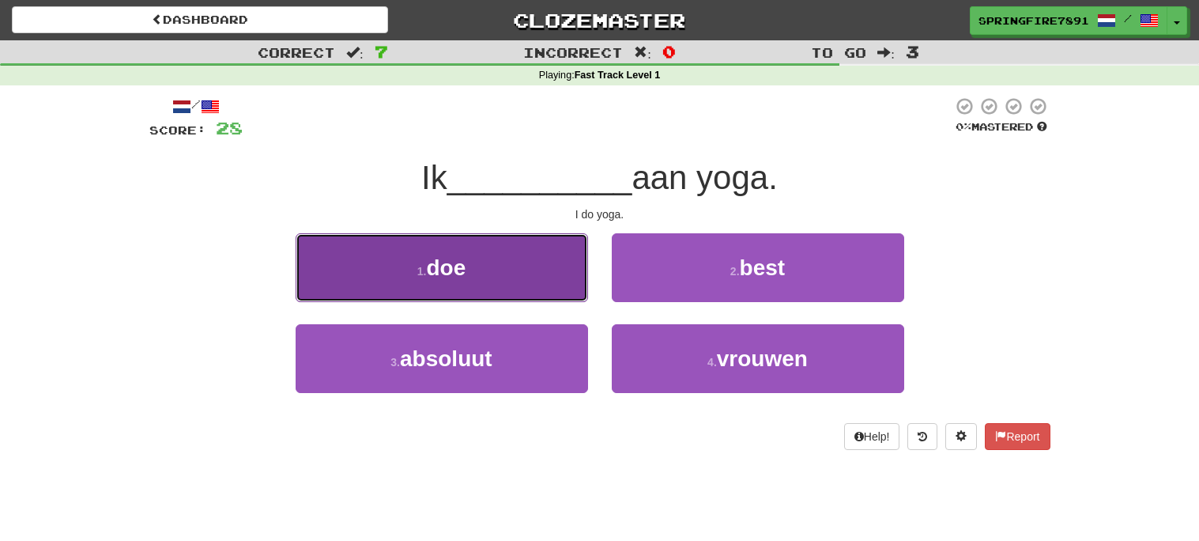
click at [526, 247] on button "1 . doe" at bounding box center [442, 267] width 292 height 69
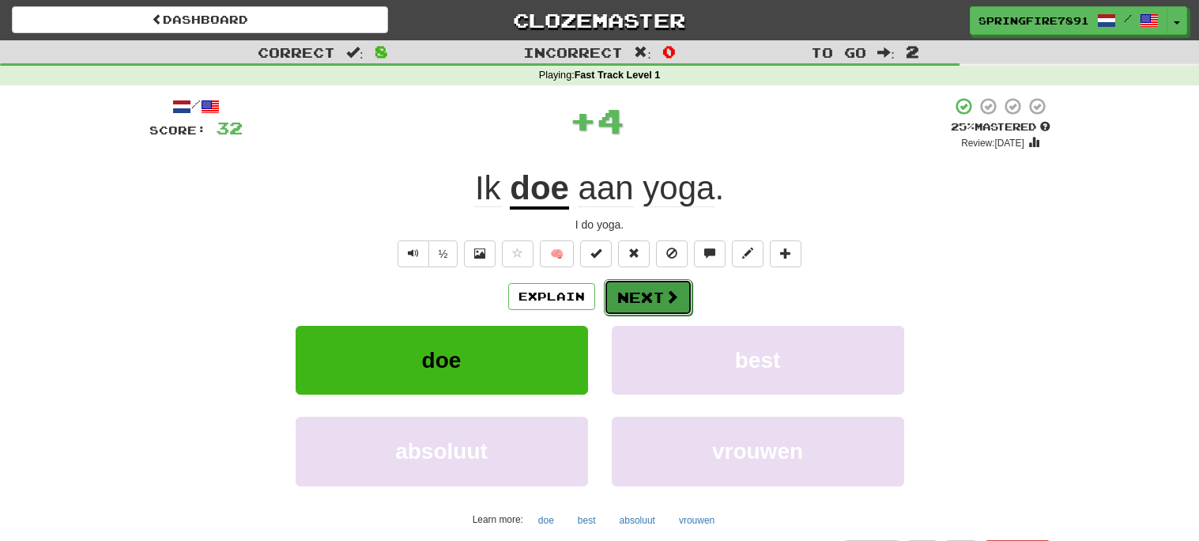
click at [654, 289] on button "Next" at bounding box center [648, 297] width 89 height 36
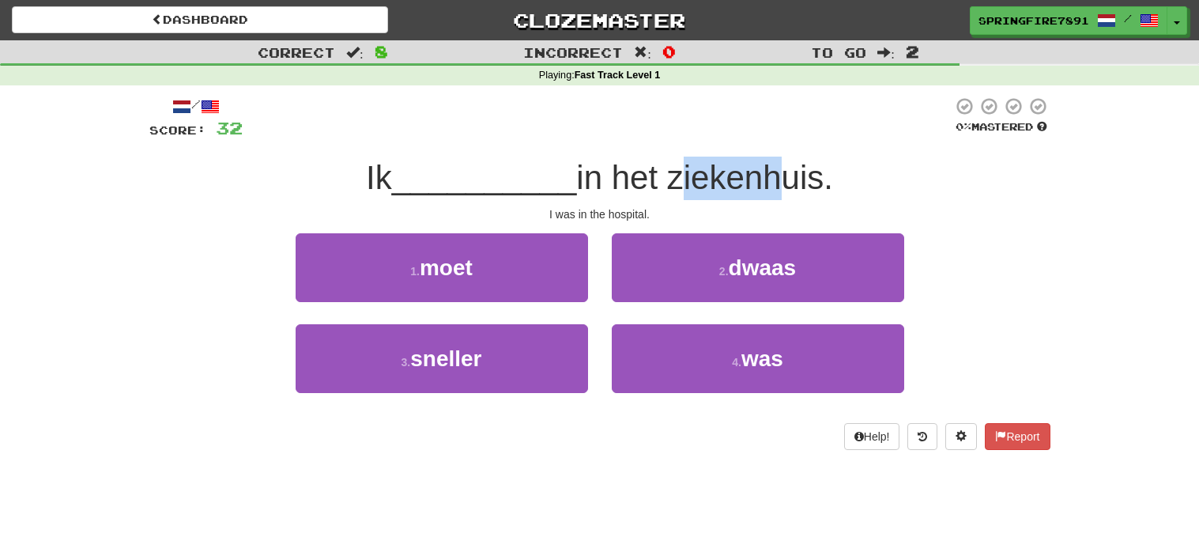
drag, startPoint x: 677, startPoint y: 177, endPoint x: 769, endPoint y: 179, distance: 91.7
click at [769, 179] on span "in het ziekenhuis." at bounding box center [704, 177] width 257 height 37
click at [776, 181] on span "in het ziekenhuis." at bounding box center [704, 177] width 257 height 37
drag, startPoint x: 776, startPoint y: 181, endPoint x: 841, endPoint y: 179, distance: 64.8
click at [833, 179] on span "in het ziekenhuis." at bounding box center [704, 177] width 257 height 37
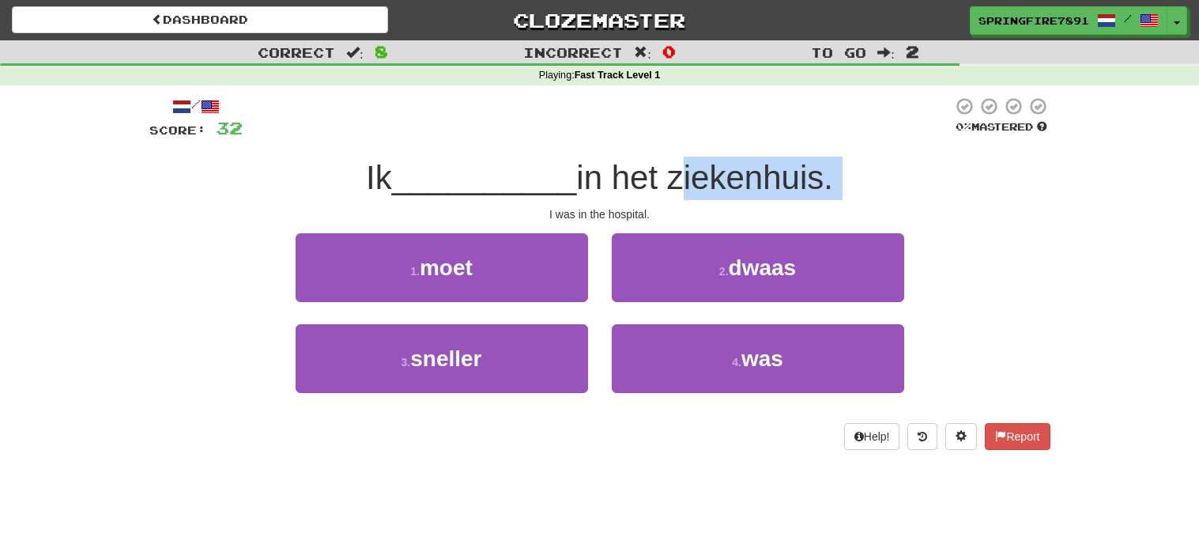
click at [833, 179] on span "in het ziekenhuis." at bounding box center [704, 177] width 257 height 37
click at [699, 181] on span "in het ziekenhuis." at bounding box center [704, 177] width 257 height 37
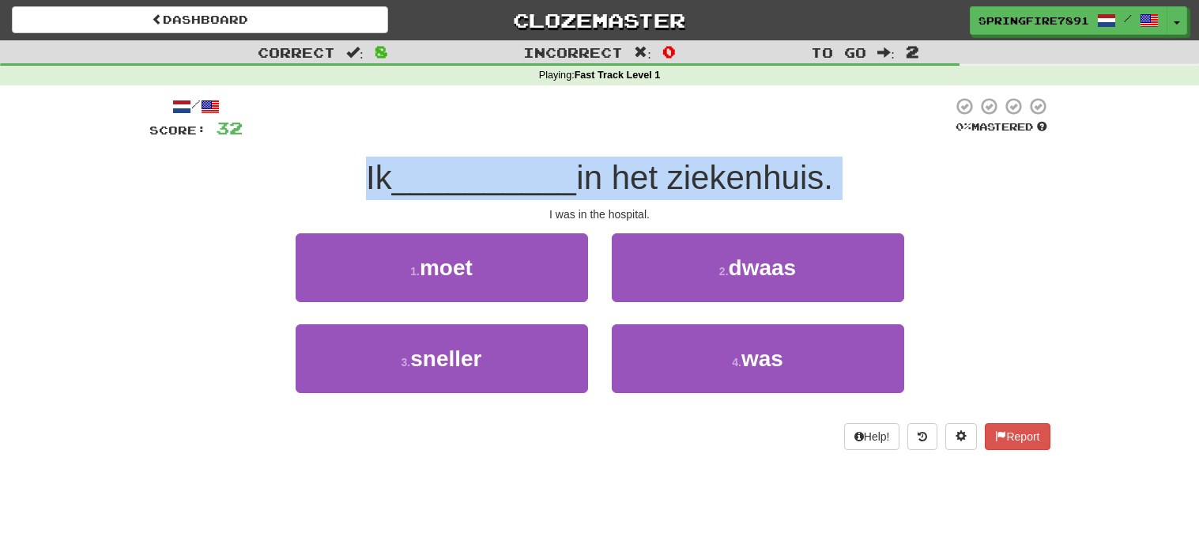
click at [715, 184] on span "in het ziekenhuis." at bounding box center [704, 177] width 257 height 37
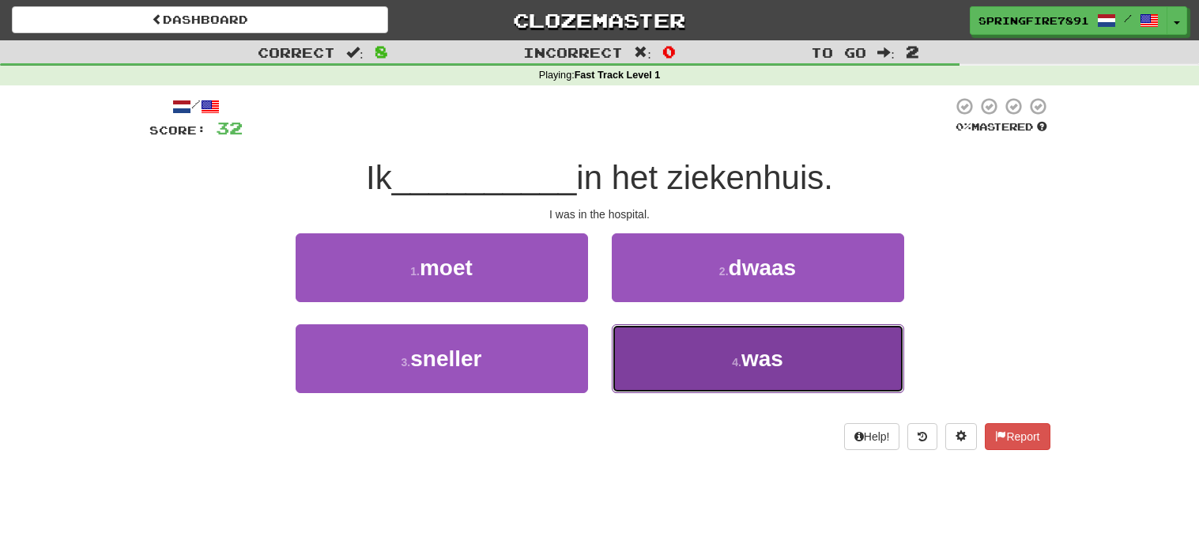
click at [774, 381] on button "4 . was" at bounding box center [758, 358] width 292 height 69
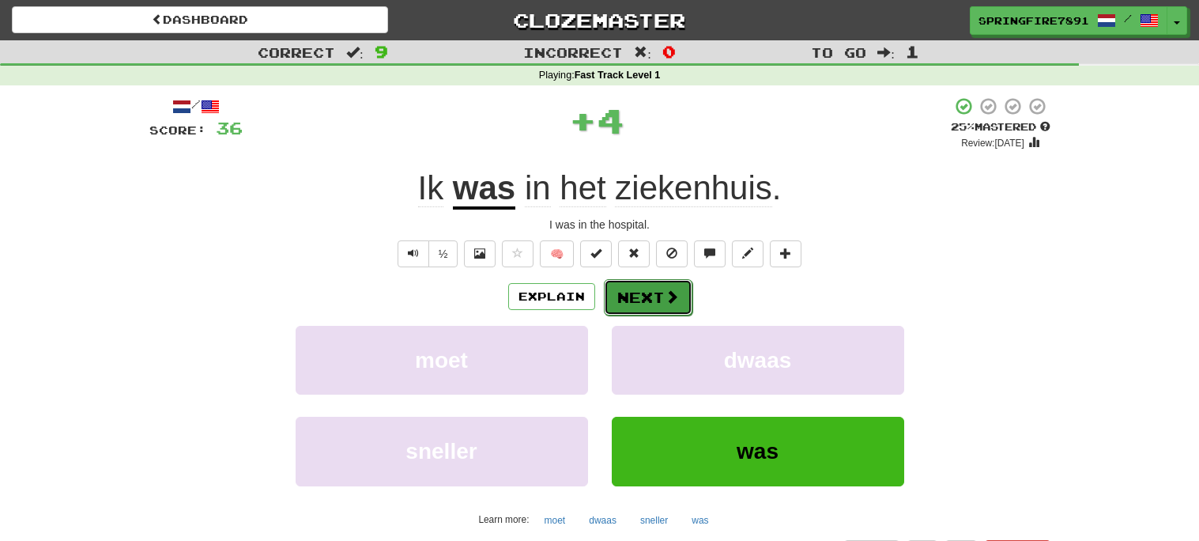
click at [651, 289] on button "Next" at bounding box center [648, 297] width 89 height 36
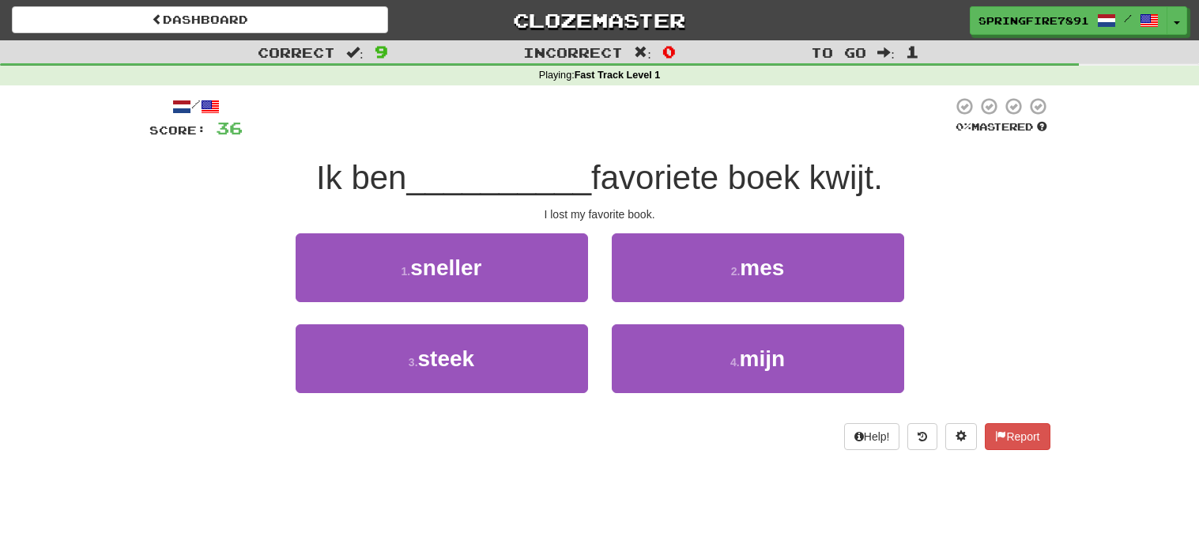
click at [820, 179] on span "favoriete boek kwijt." at bounding box center [737, 177] width 292 height 37
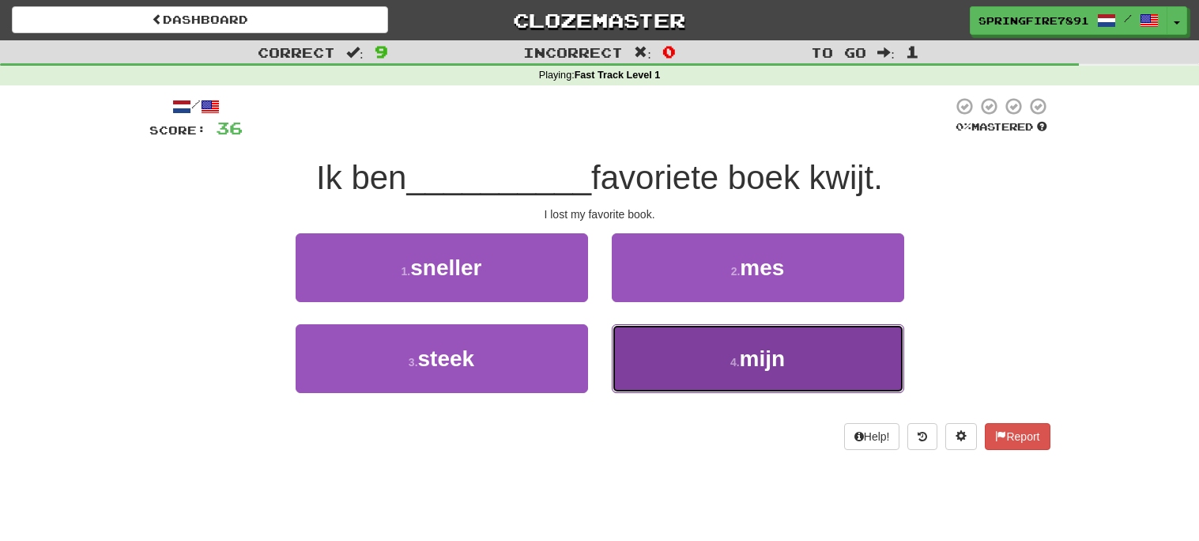
click at [798, 352] on button "4 . mijn" at bounding box center [758, 358] width 292 height 69
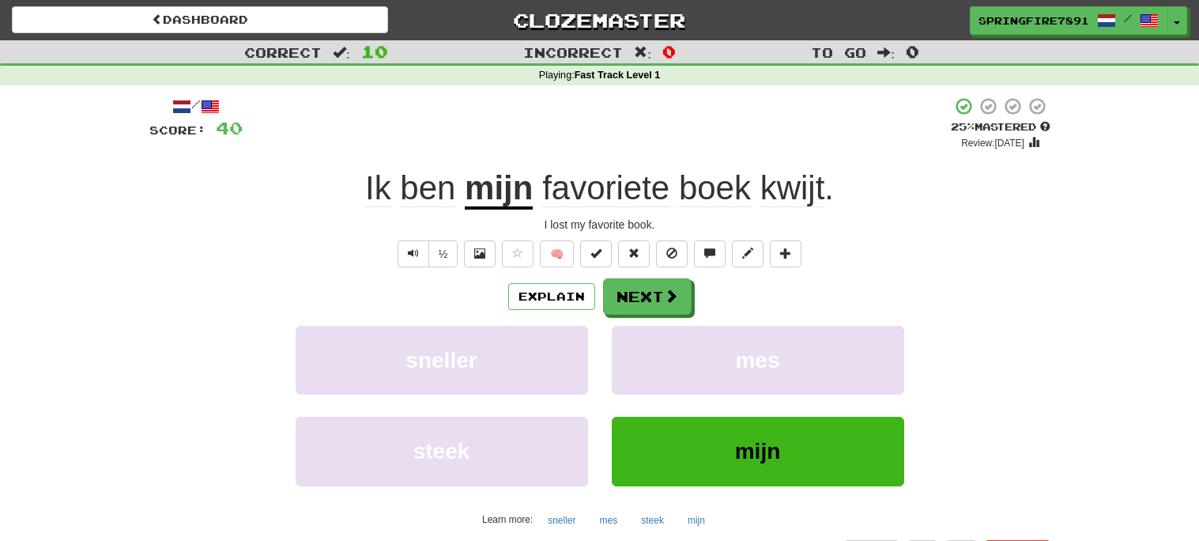
click at [500, 196] on u "mijn" at bounding box center [499, 189] width 68 height 40
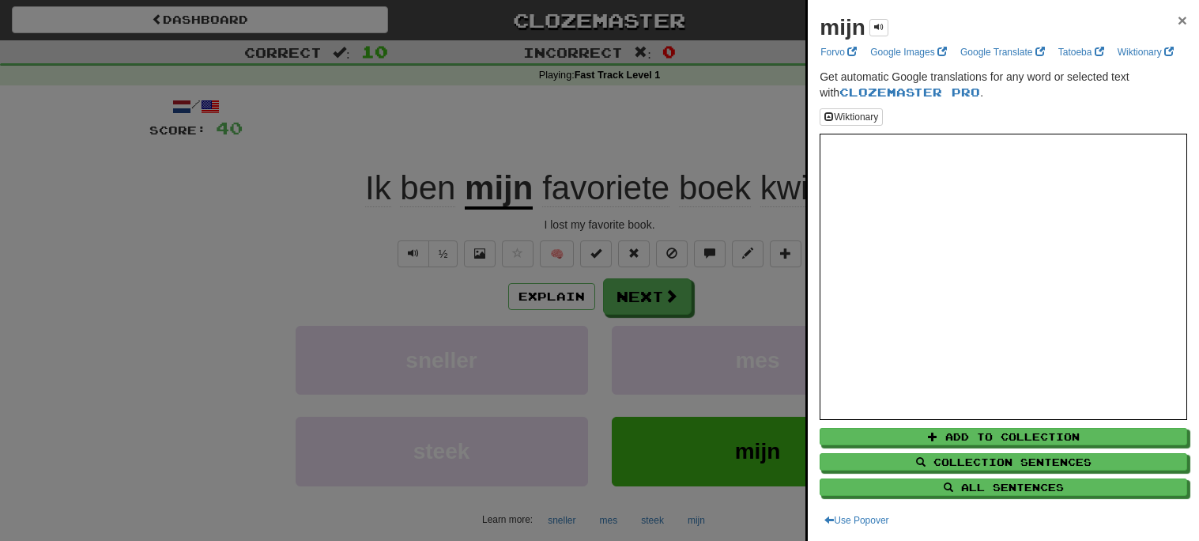
click at [1183, 19] on span "×" at bounding box center [1182, 20] width 9 height 18
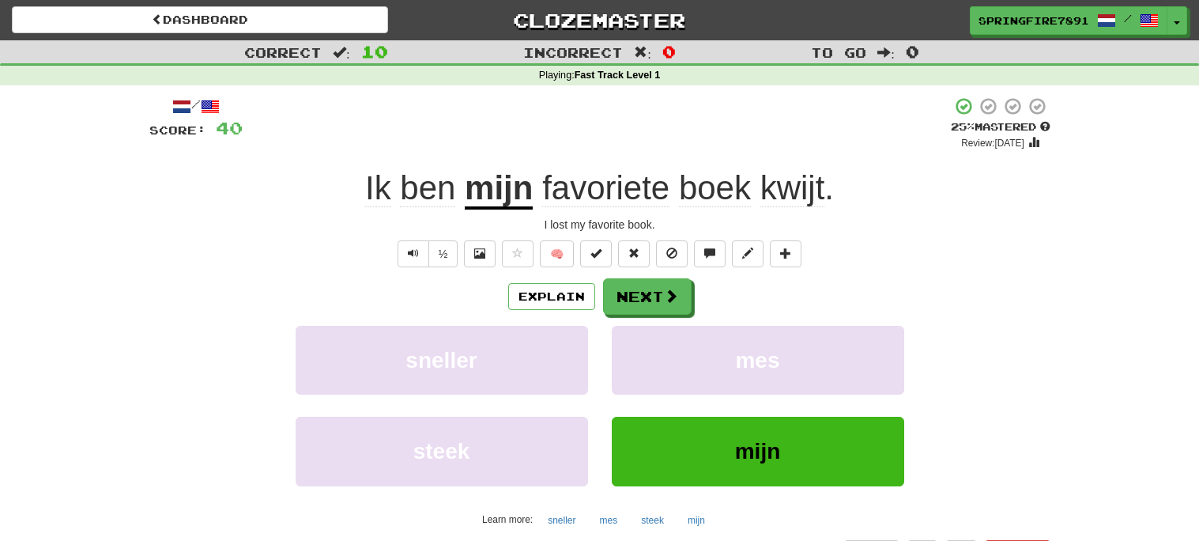
click at [418, 203] on span "ben" at bounding box center [427, 188] width 55 height 38
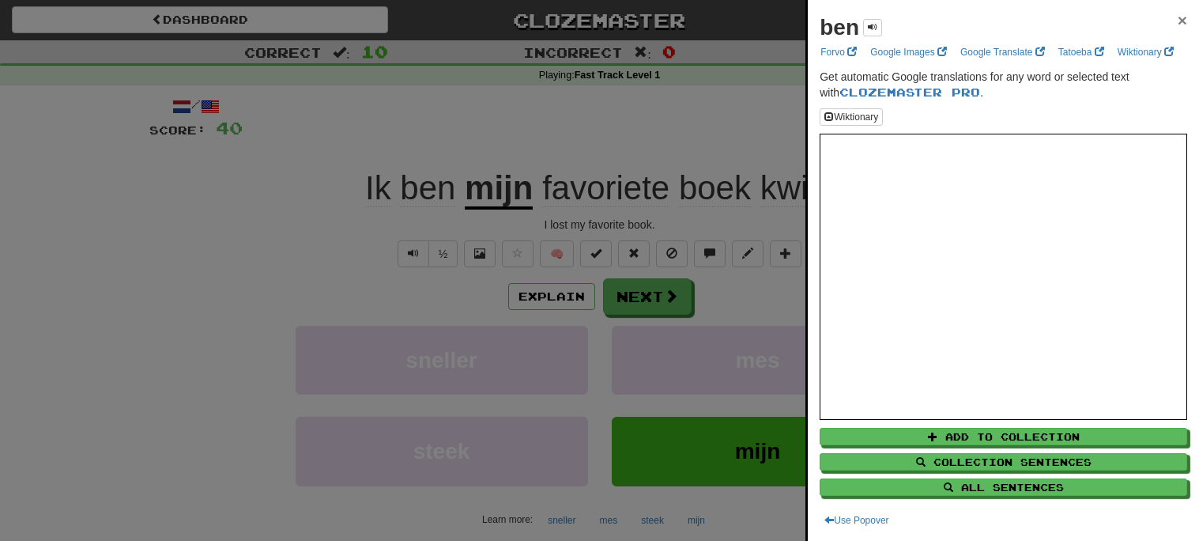
click at [1180, 15] on span "×" at bounding box center [1182, 20] width 9 height 18
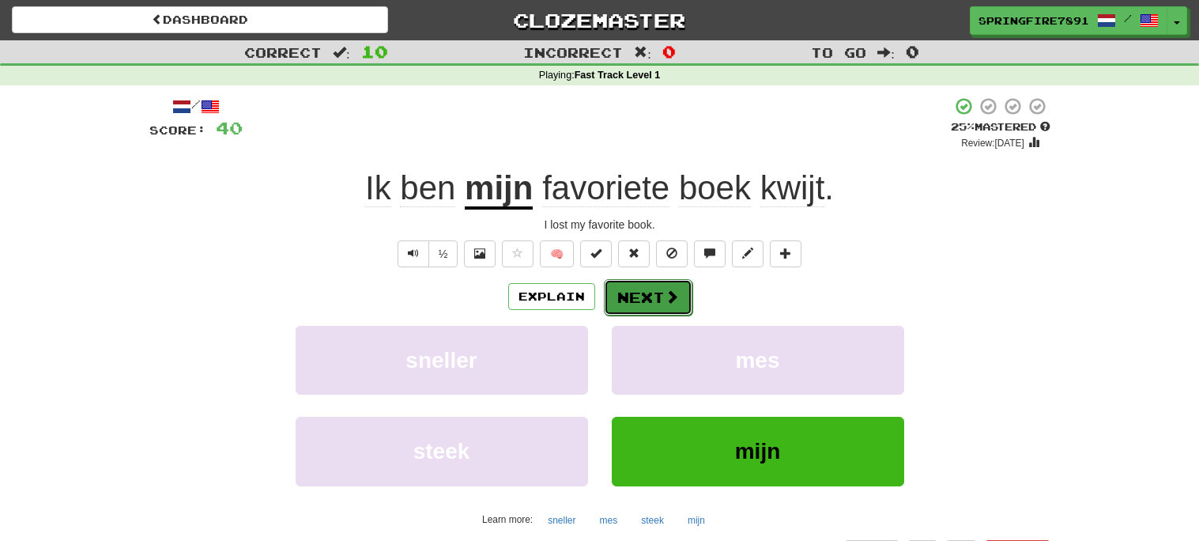
click at [625, 296] on button "Next" at bounding box center [648, 297] width 89 height 36
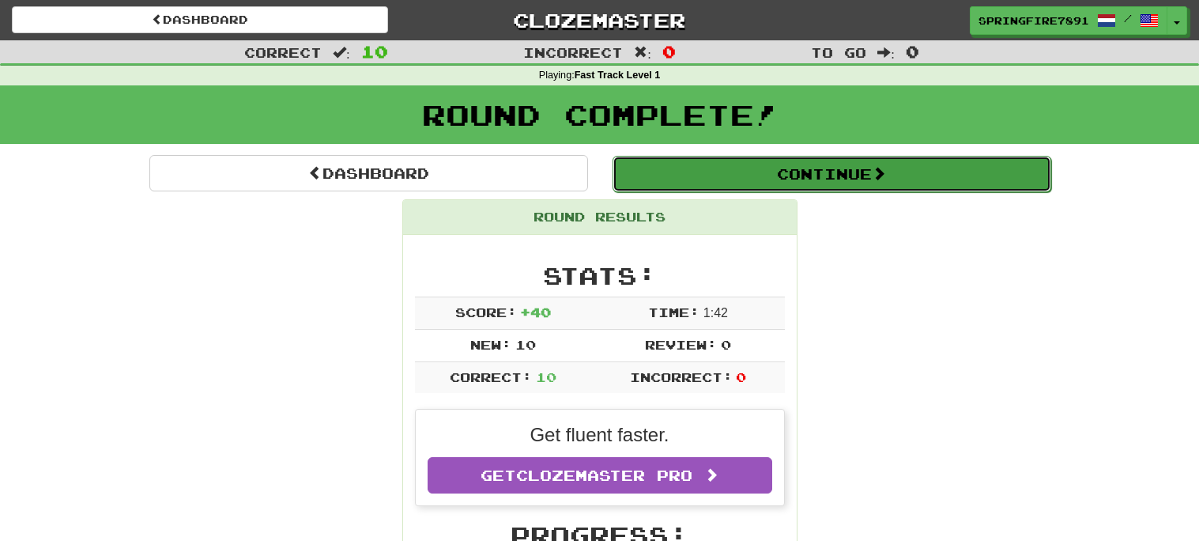
click at [794, 174] on button "Continue" at bounding box center [832, 174] width 439 height 36
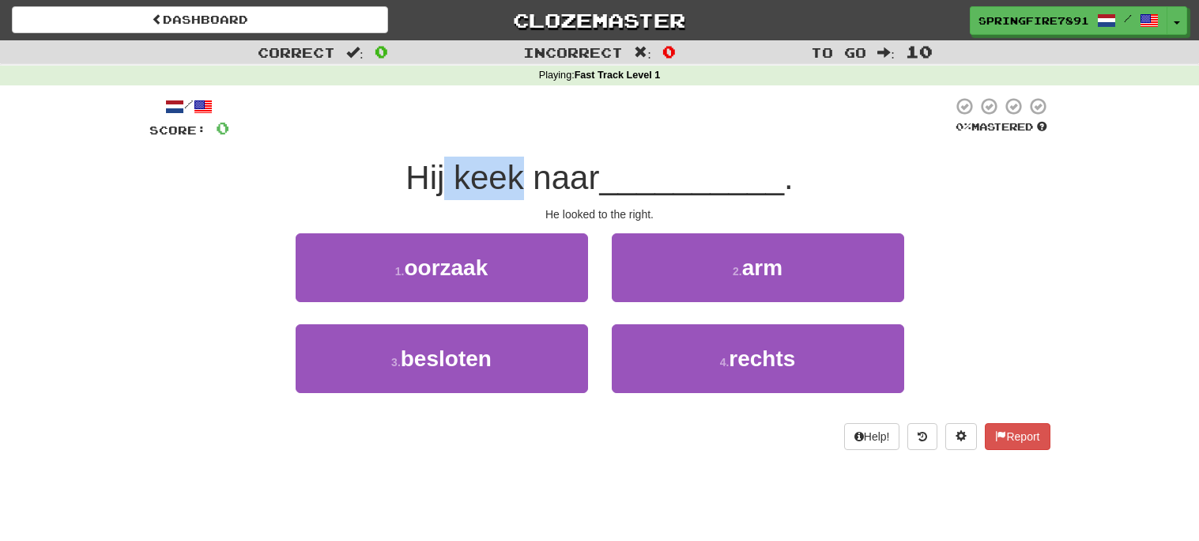
drag, startPoint x: 519, startPoint y: 180, endPoint x: 443, endPoint y: 175, distance: 76.1
click at [443, 175] on span "Hij keek naar" at bounding box center [503, 177] width 194 height 37
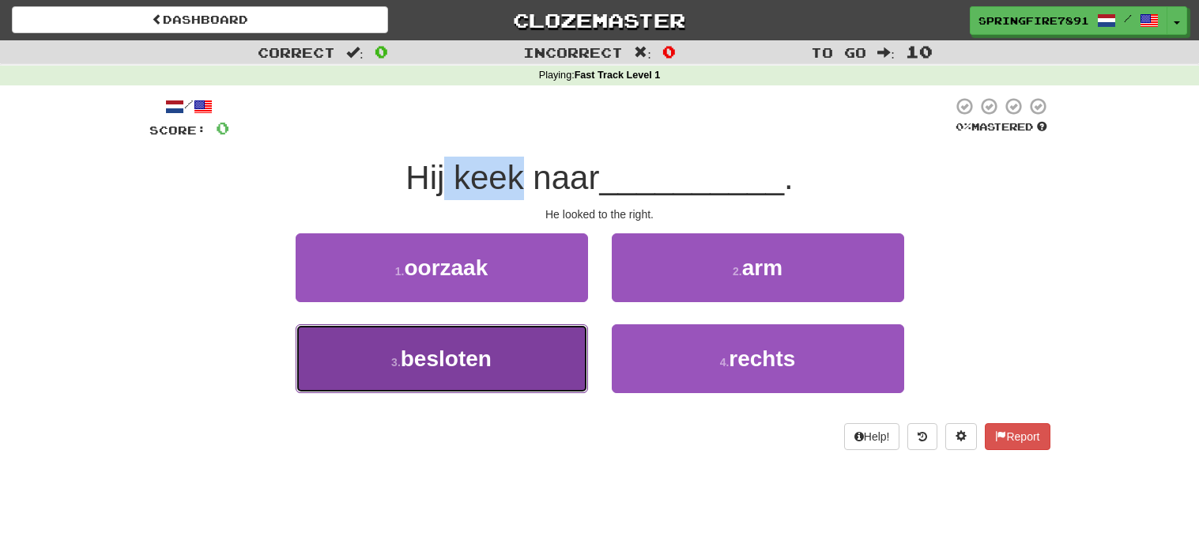
click at [426, 364] on span "besloten" at bounding box center [446, 358] width 91 height 25
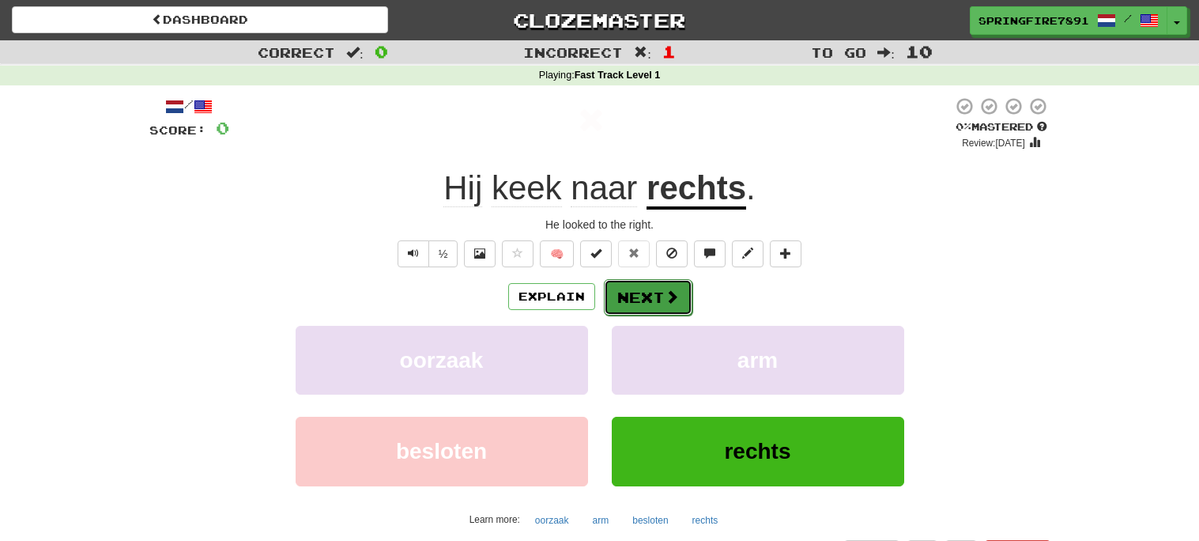
click at [653, 297] on button "Next" at bounding box center [648, 297] width 89 height 36
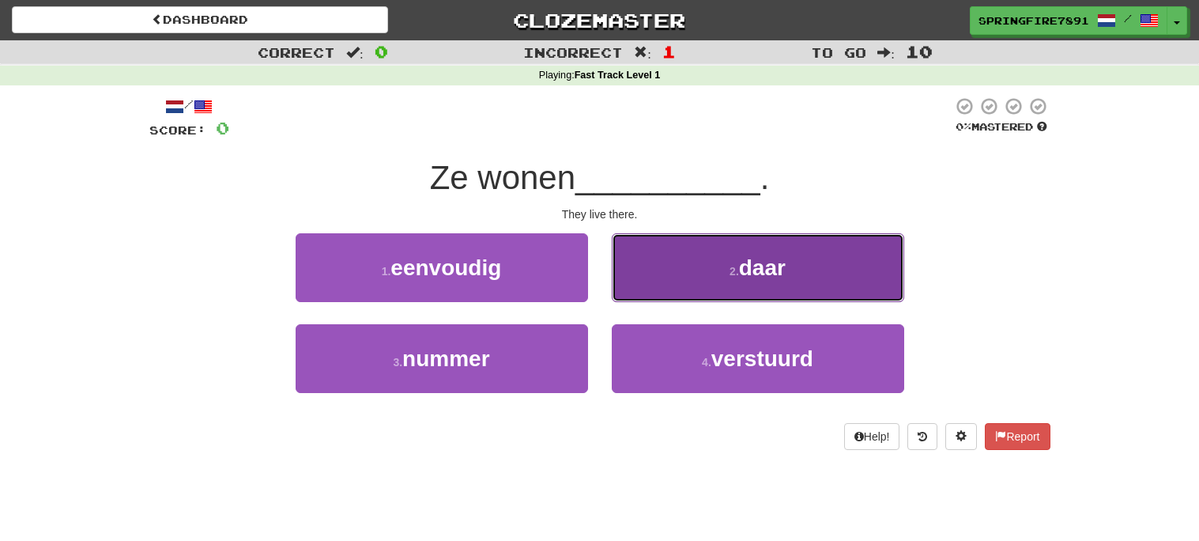
click at [761, 282] on button "2 . daar" at bounding box center [758, 267] width 292 height 69
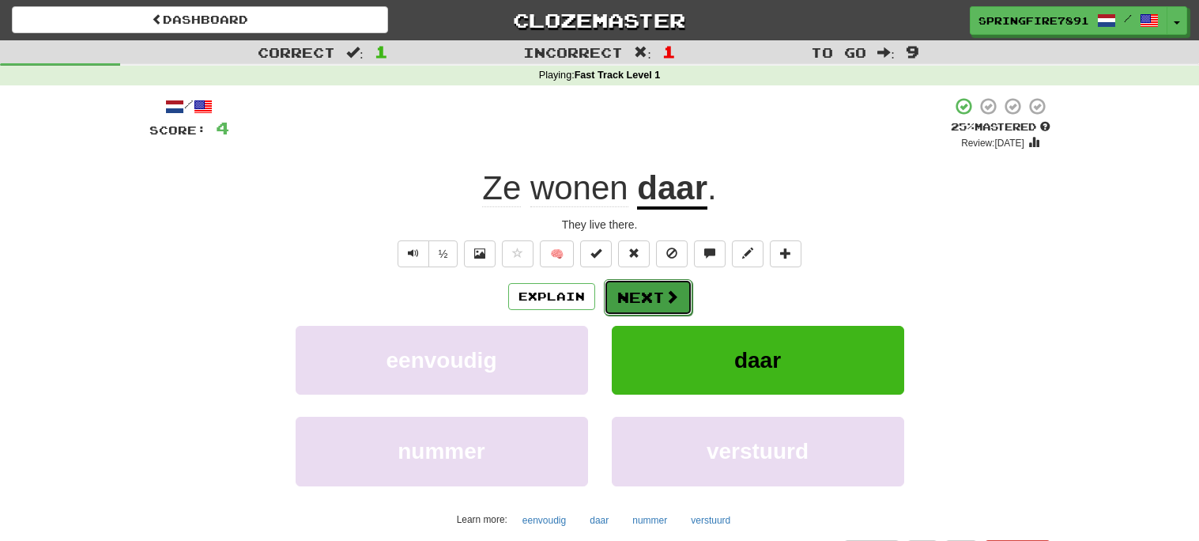
click at [642, 310] on button "Next" at bounding box center [648, 297] width 89 height 36
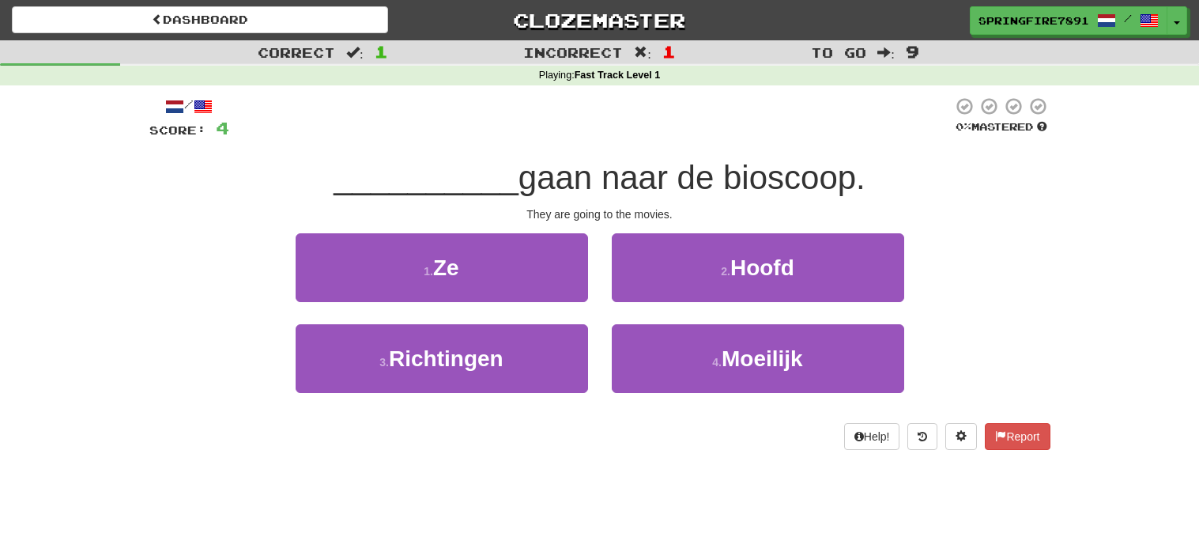
drag, startPoint x: 724, startPoint y: 174, endPoint x: 897, endPoint y: 175, distance: 173.1
click at [897, 175] on div "__________ gaan naar de bioscoop." at bounding box center [599, 178] width 901 height 43
click at [791, 161] on span "gaan naar de bioscoop." at bounding box center [692, 177] width 347 height 37
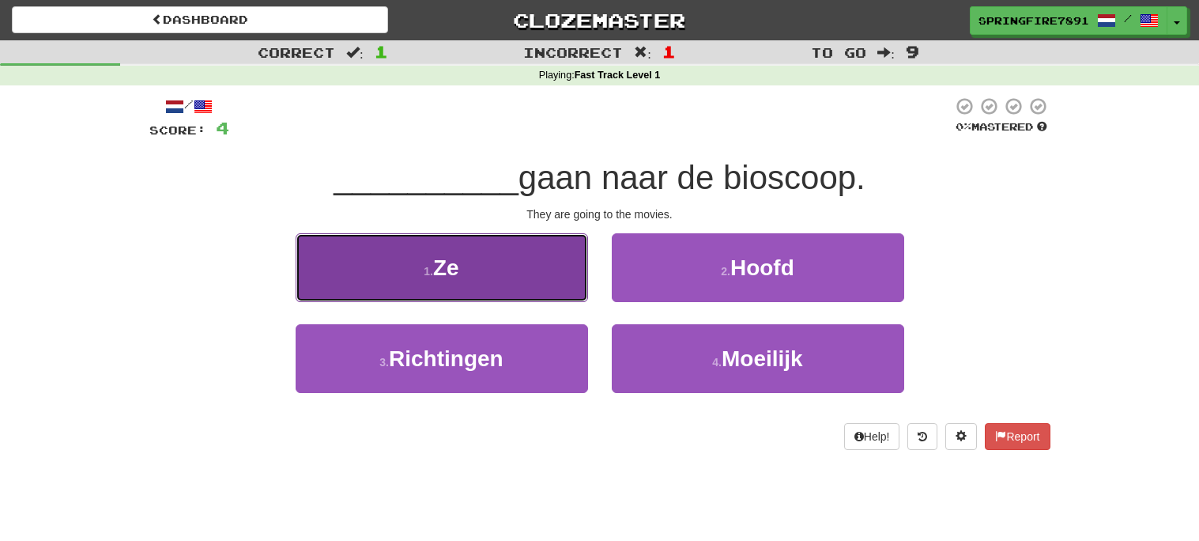
click at [502, 268] on button "1 . Ze" at bounding box center [442, 267] width 292 height 69
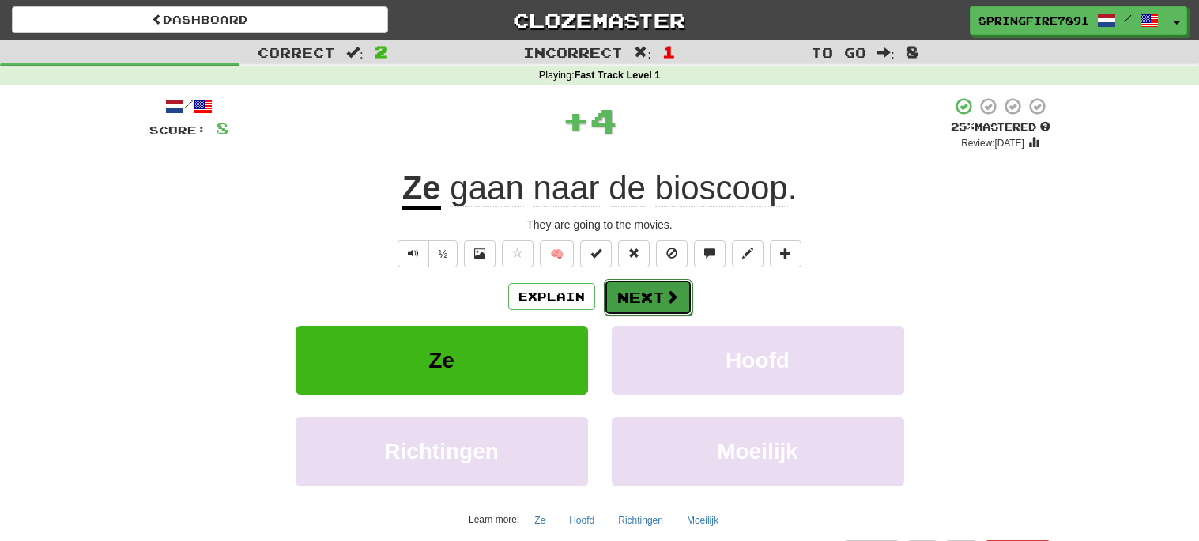
click at [681, 284] on button "Next" at bounding box center [648, 297] width 89 height 36
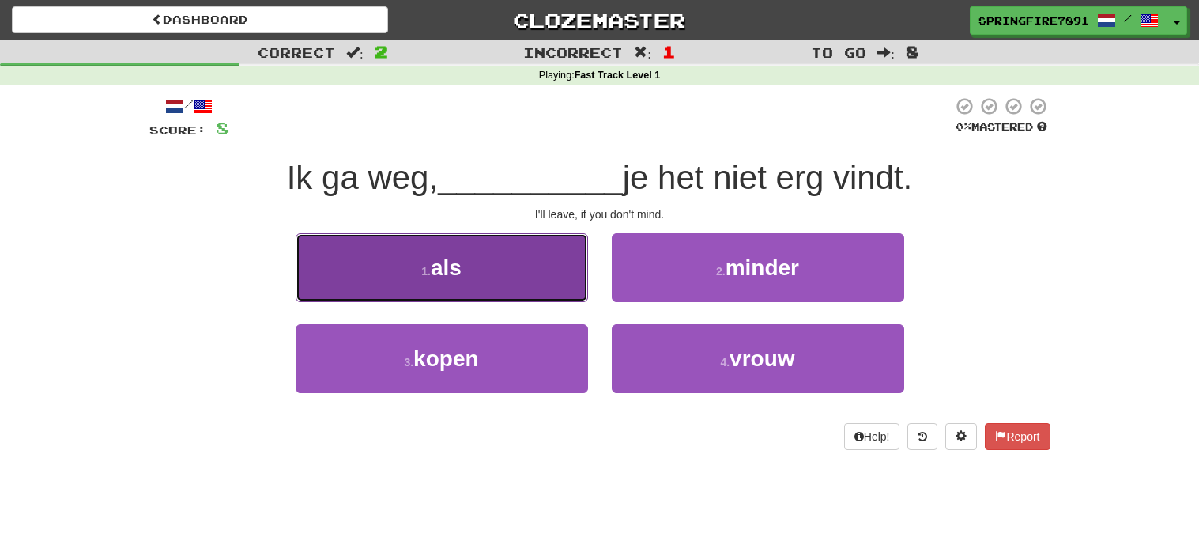
click at [453, 270] on span "als" at bounding box center [446, 267] width 31 height 25
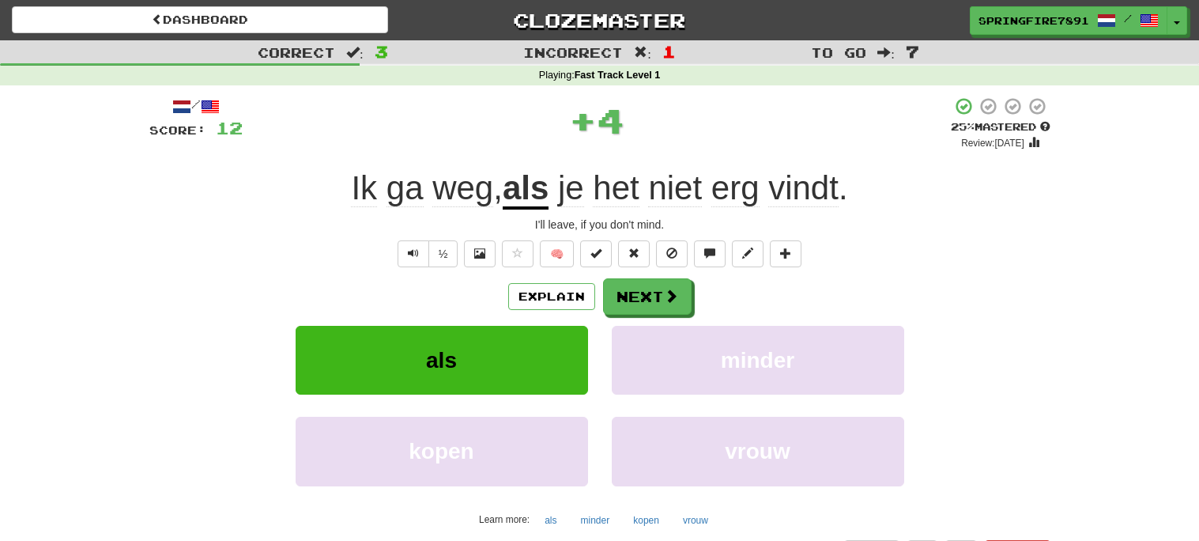
click at [524, 188] on u "als" at bounding box center [526, 189] width 46 height 40
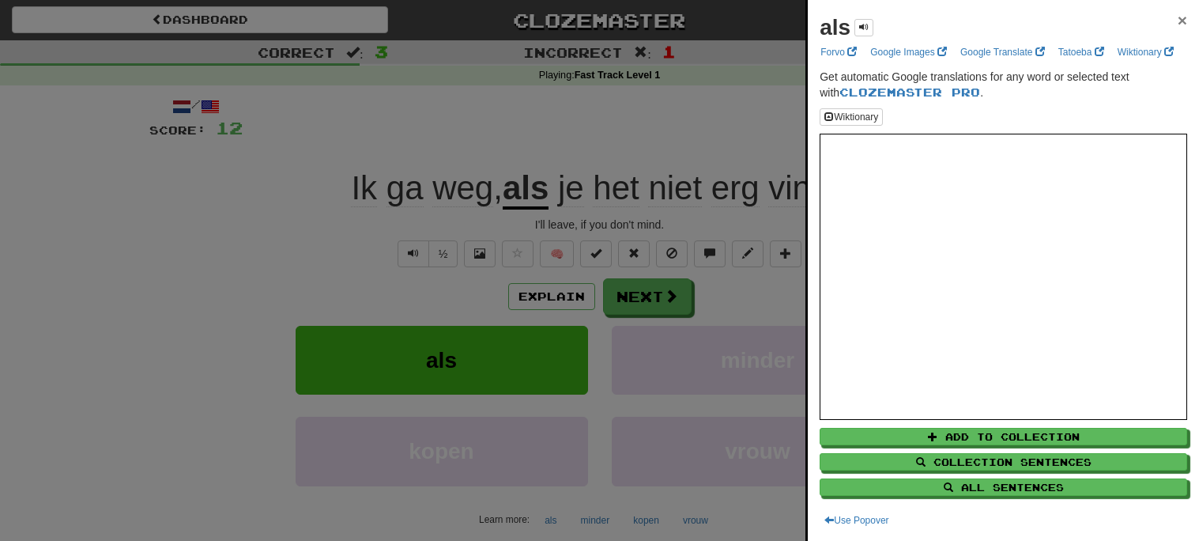
click at [1180, 19] on span "×" at bounding box center [1182, 20] width 9 height 18
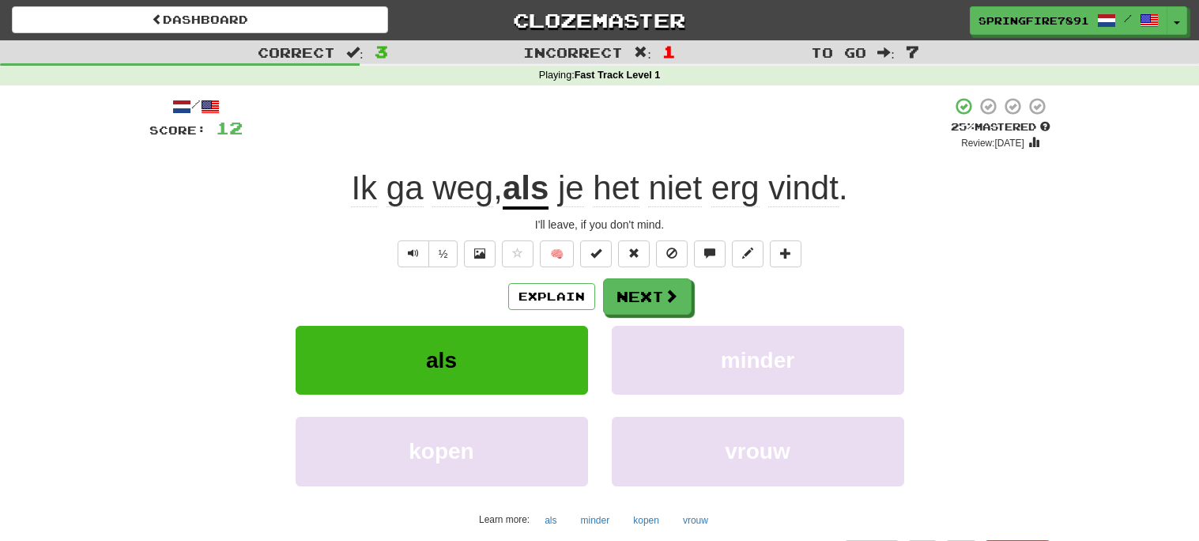
click at [664, 321] on div "Explain Next als minder kopen vrouw Learn more: als minder kopen vrouw" at bounding box center [599, 405] width 901 height 254
click at [661, 303] on button "Next" at bounding box center [648, 297] width 89 height 36
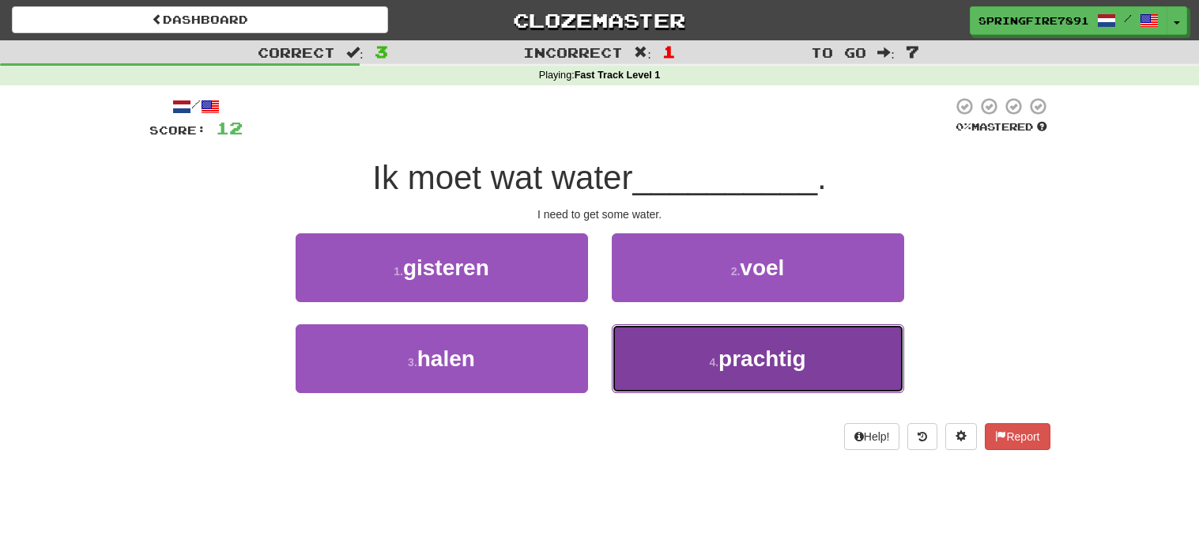
click at [715, 354] on button "4 . prachtig" at bounding box center [758, 358] width 292 height 69
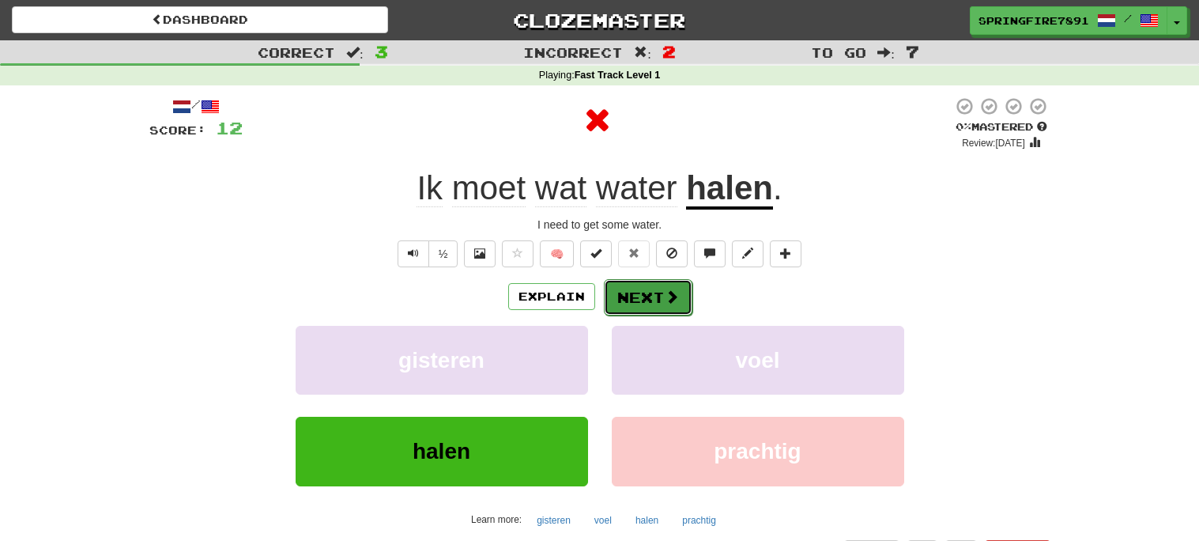
click at [655, 300] on button "Next" at bounding box center [648, 297] width 89 height 36
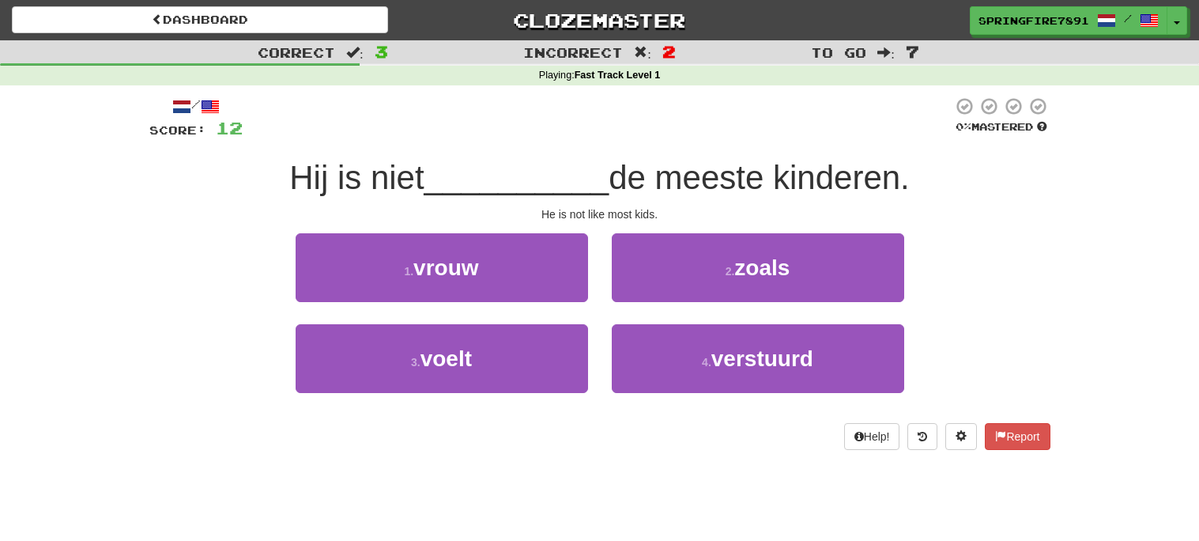
drag, startPoint x: 786, startPoint y: 177, endPoint x: 939, endPoint y: 179, distance: 153.4
click at [939, 179] on div "Hij is niet __________ de meeste kinderen." at bounding box center [599, 178] width 901 height 43
click at [622, 188] on span "de meeste kinderen." at bounding box center [759, 177] width 301 height 37
click at [706, 189] on span "de meeste kinderen." at bounding box center [759, 177] width 301 height 37
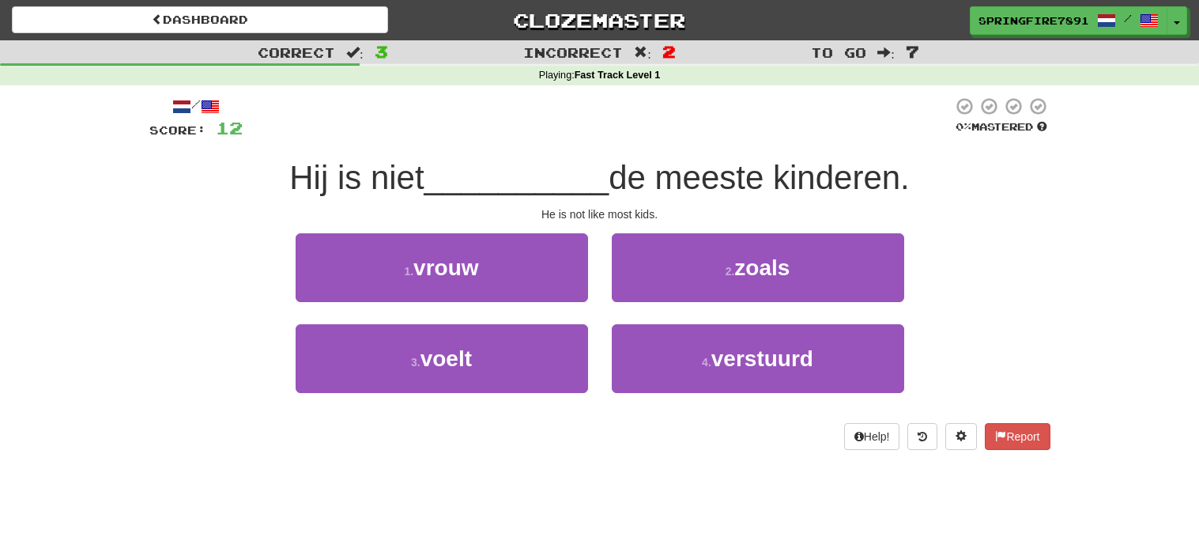
click at [706, 189] on span "de meeste kinderen." at bounding box center [759, 177] width 301 height 37
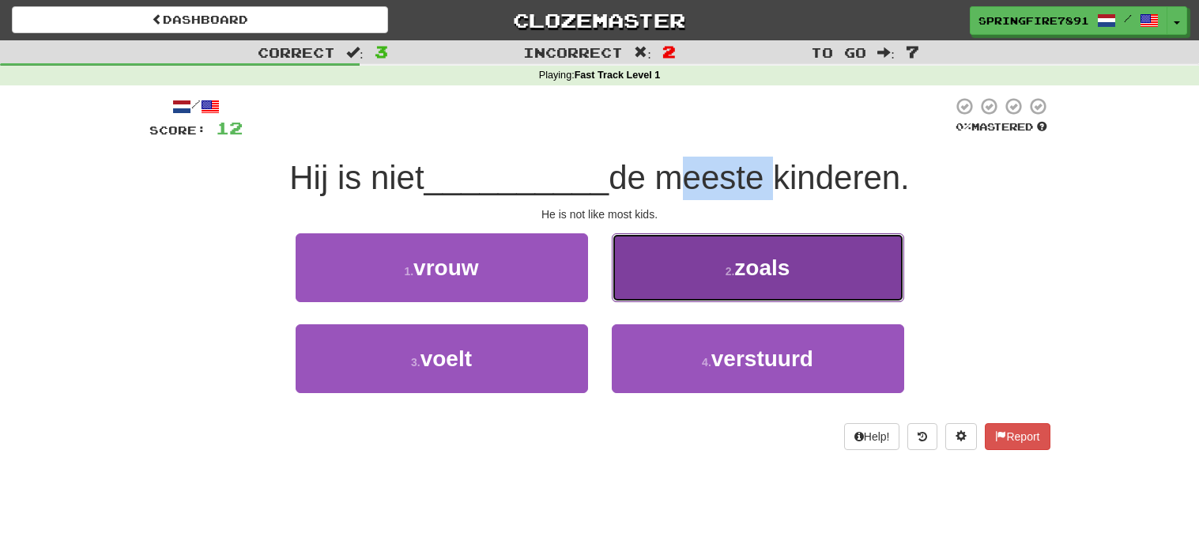
click at [712, 268] on button "2 . zoals" at bounding box center [758, 267] width 292 height 69
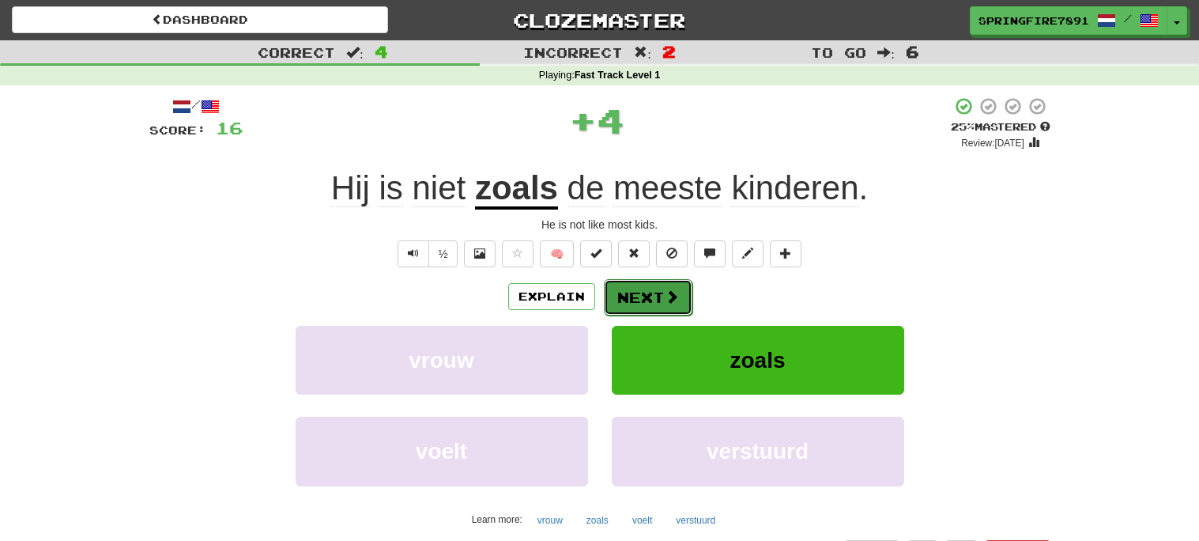
click at [619, 307] on button "Next" at bounding box center [648, 297] width 89 height 36
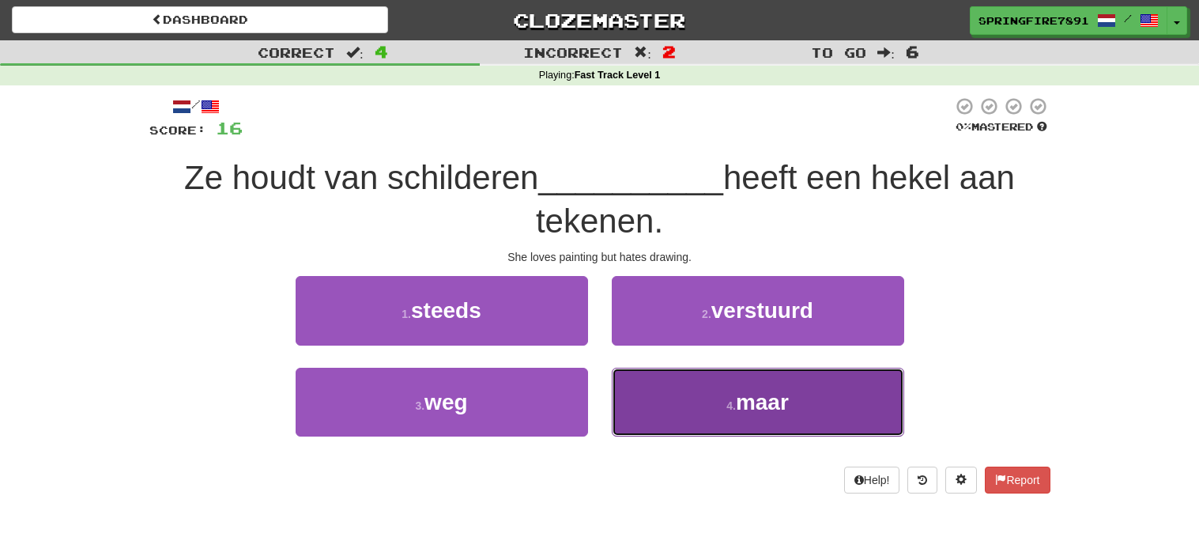
click at [707, 398] on button "4 . maar" at bounding box center [758, 402] width 292 height 69
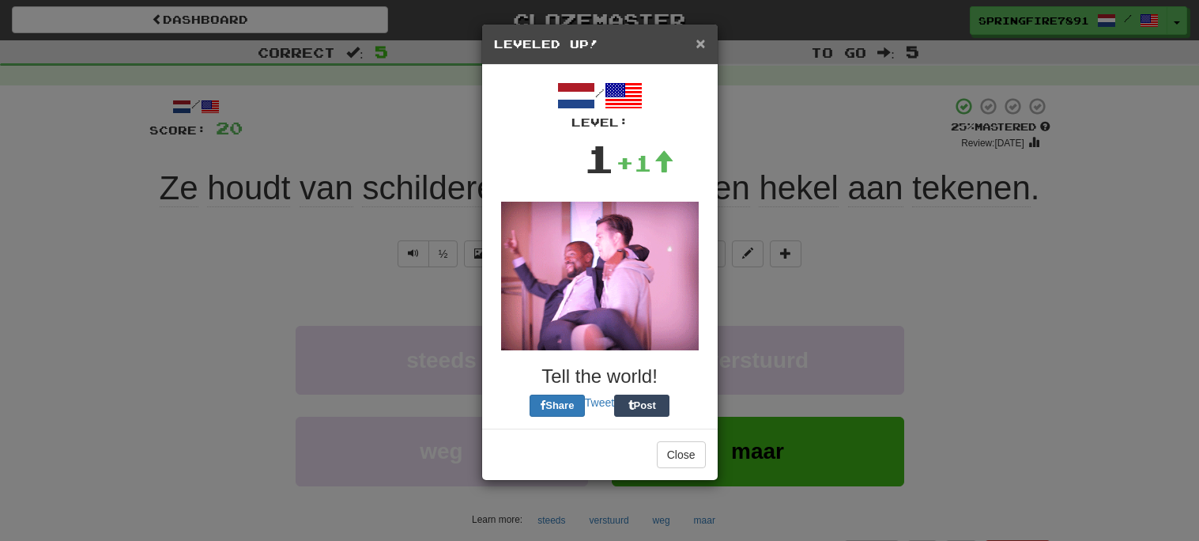
click at [701, 49] on span "×" at bounding box center [700, 43] width 9 height 18
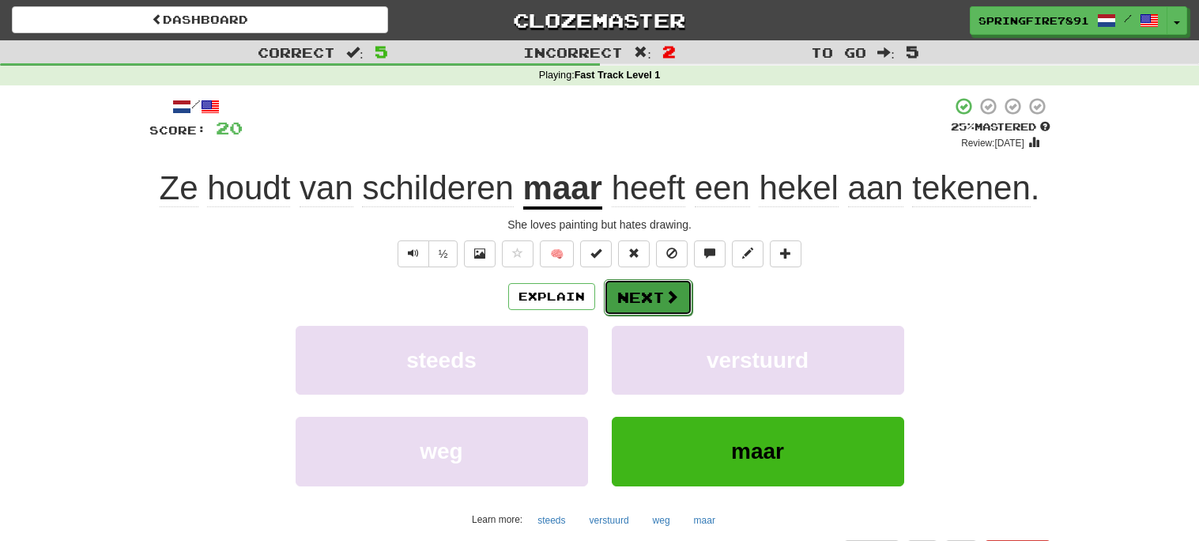
click at [658, 288] on button "Next" at bounding box center [648, 297] width 89 height 36
